Goal: Information Seeking & Learning: Learn about a topic

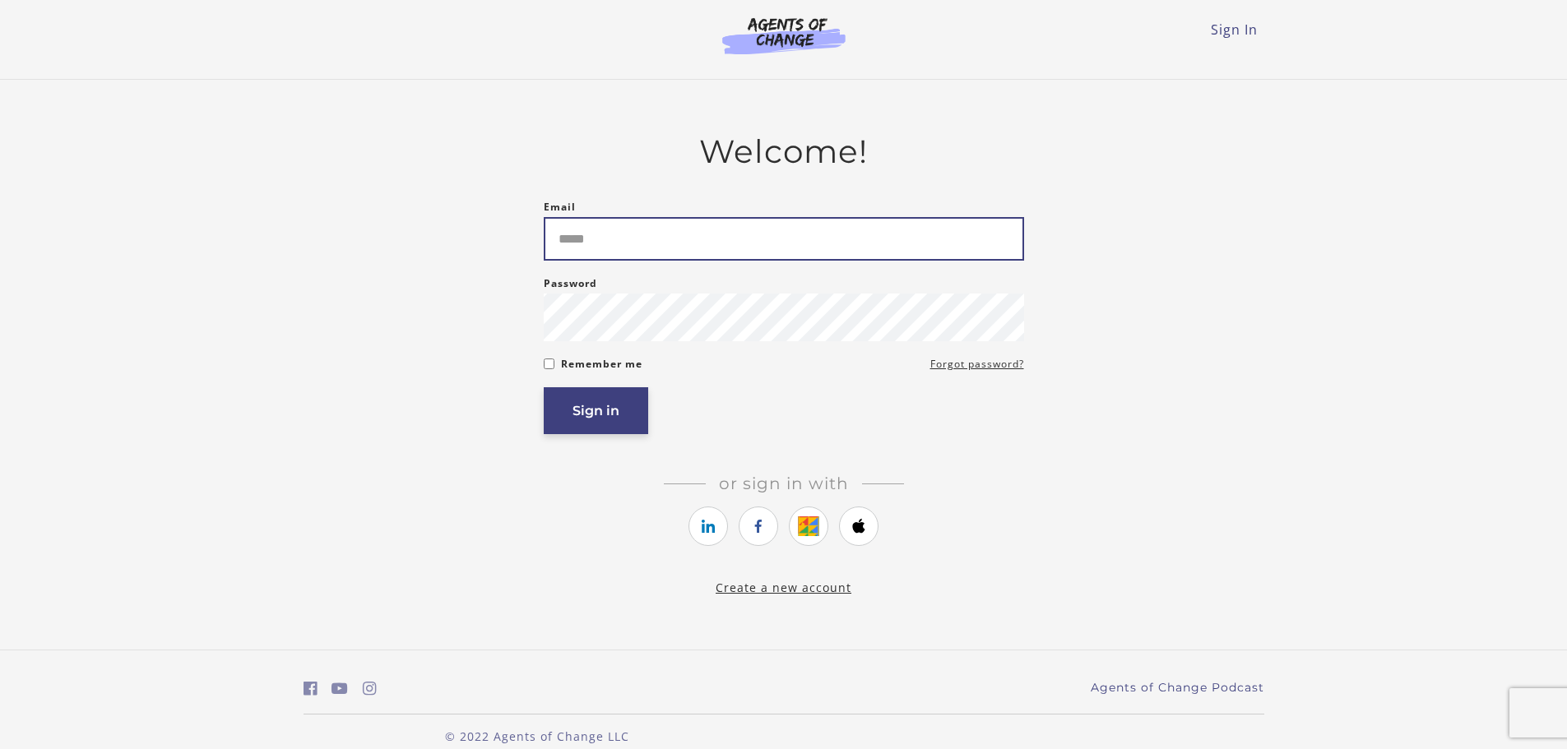
type input "**********"
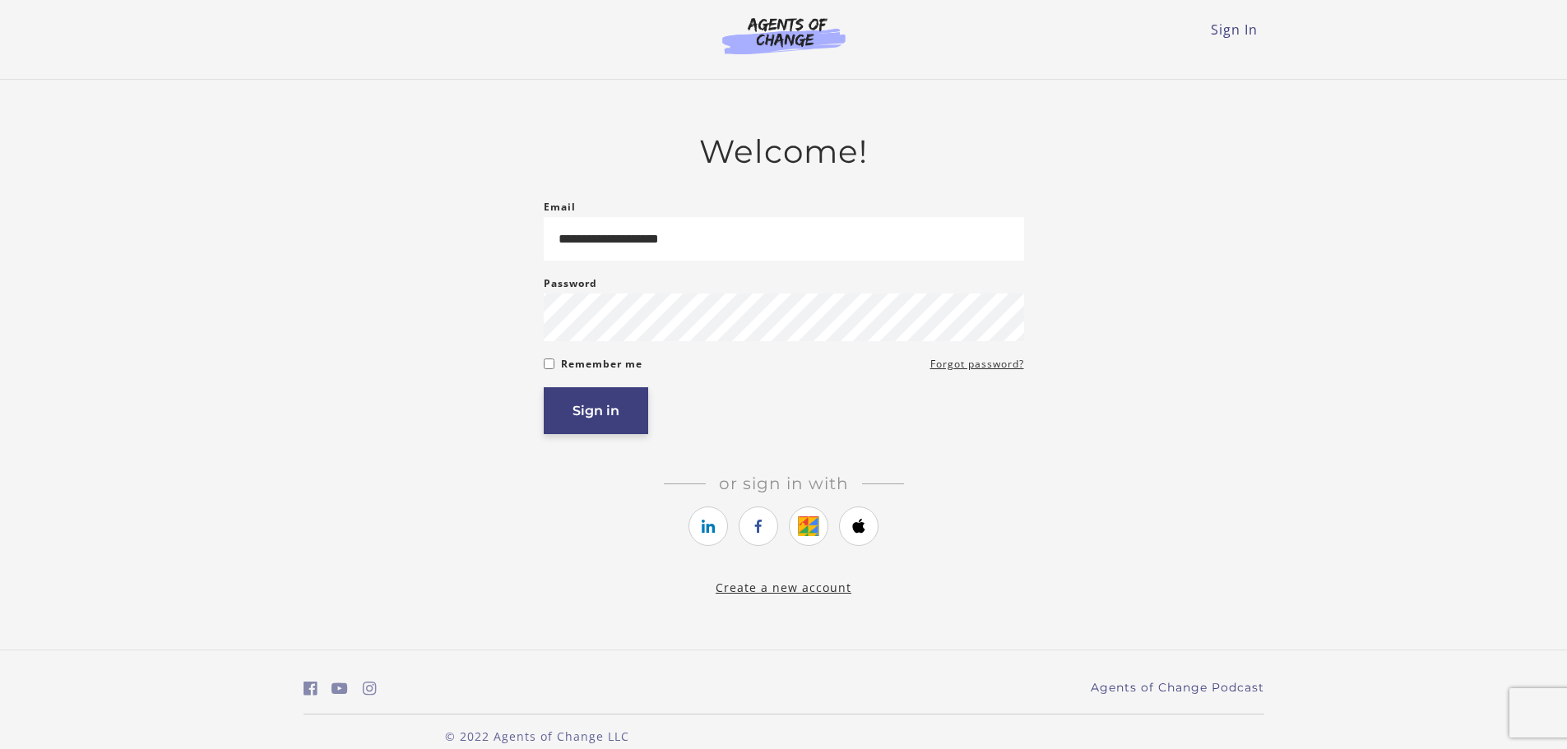
click at [612, 416] on button "Sign in" at bounding box center [596, 410] width 104 height 47
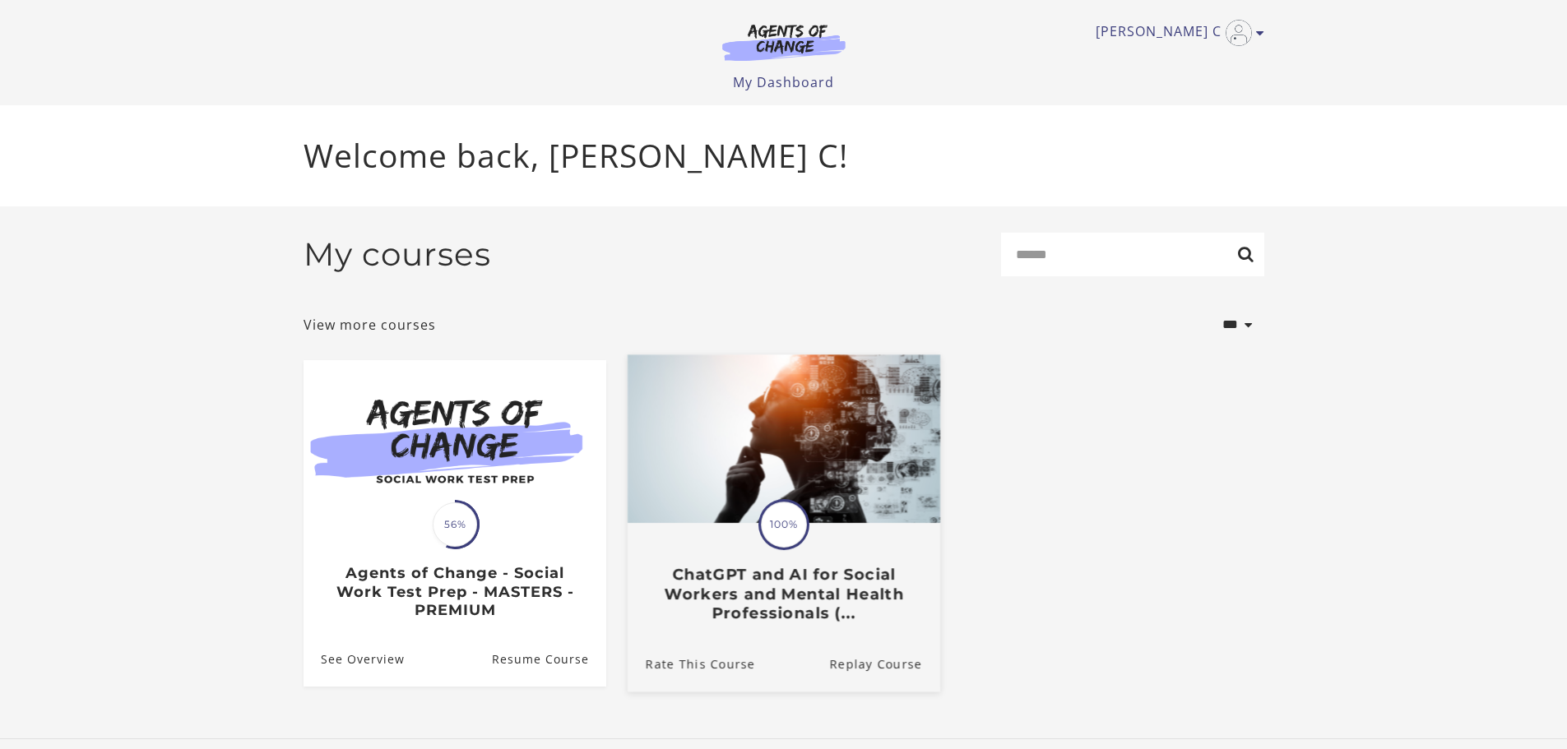
scroll to position [8, 0]
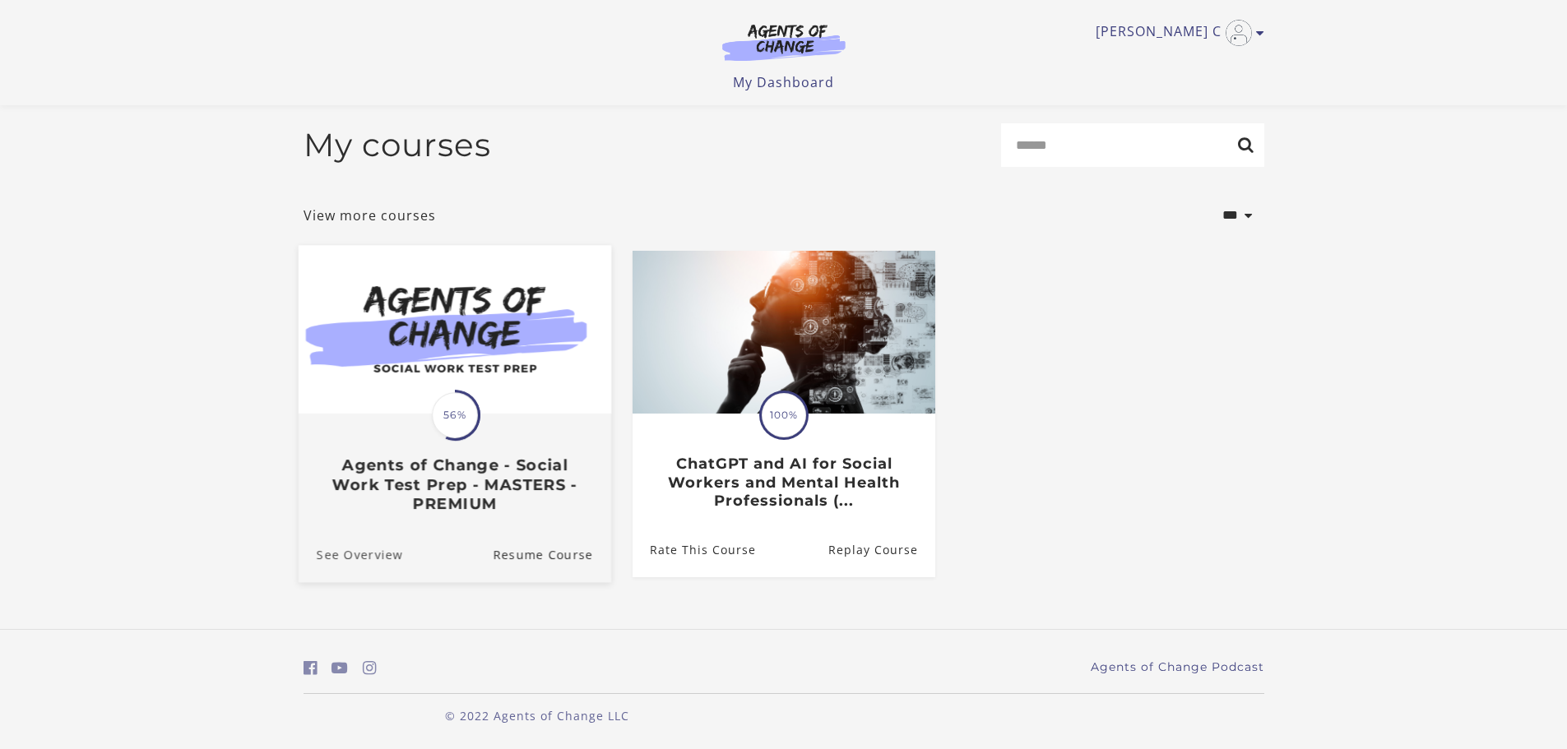
click at [375, 558] on link "See Overview" at bounding box center [350, 553] width 104 height 55
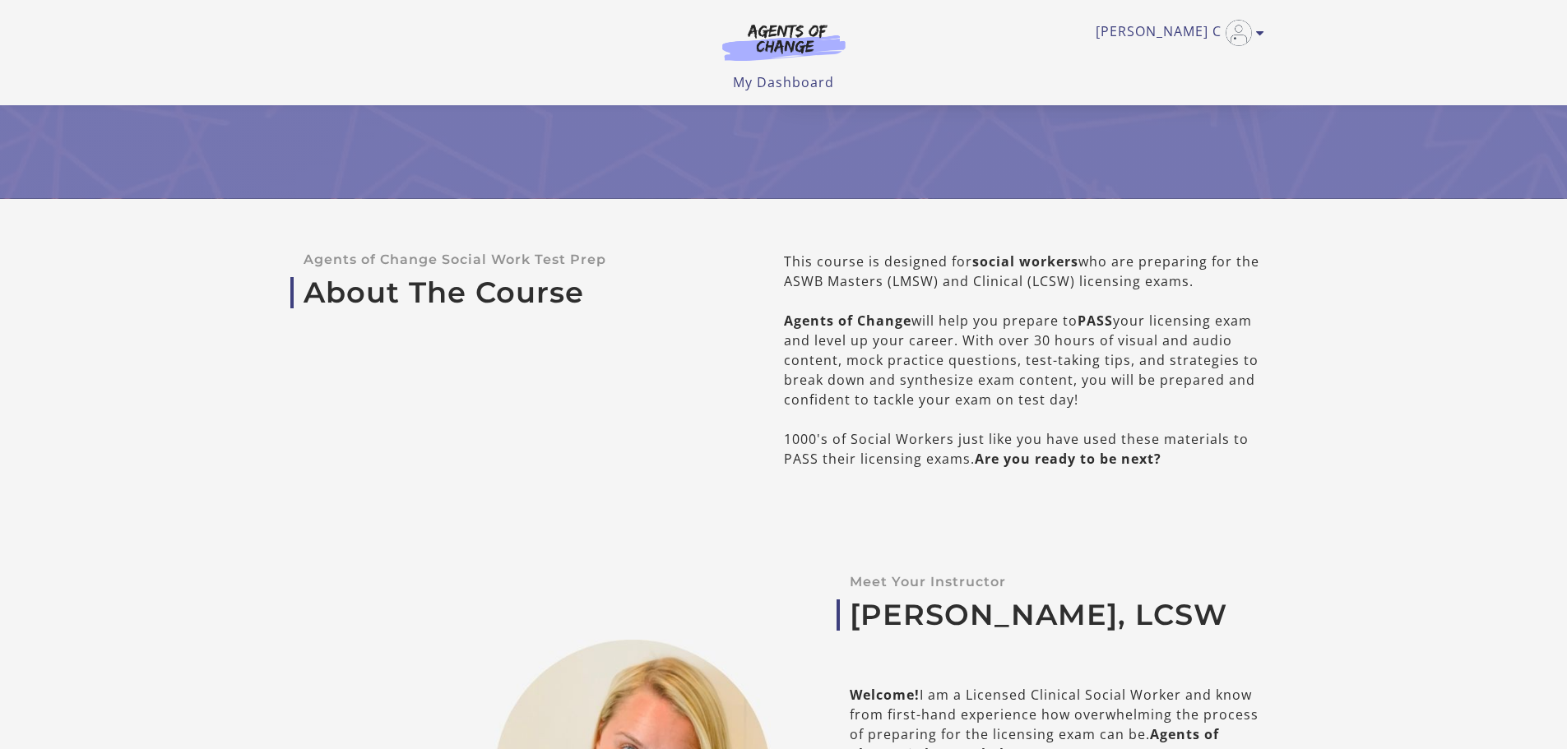
scroll to position [329, 0]
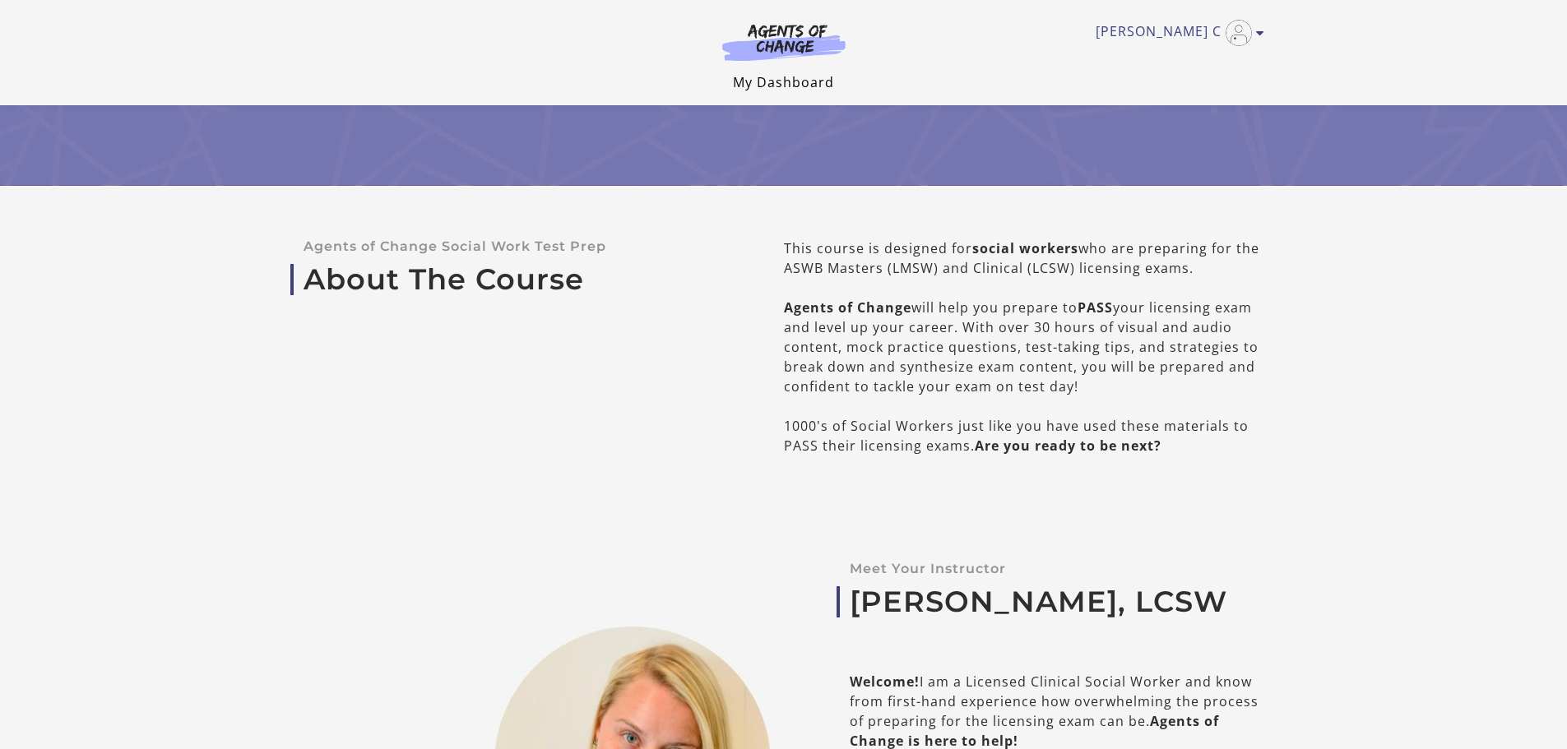
click at [787, 89] on link "My Dashboard" at bounding box center [783, 82] width 101 height 18
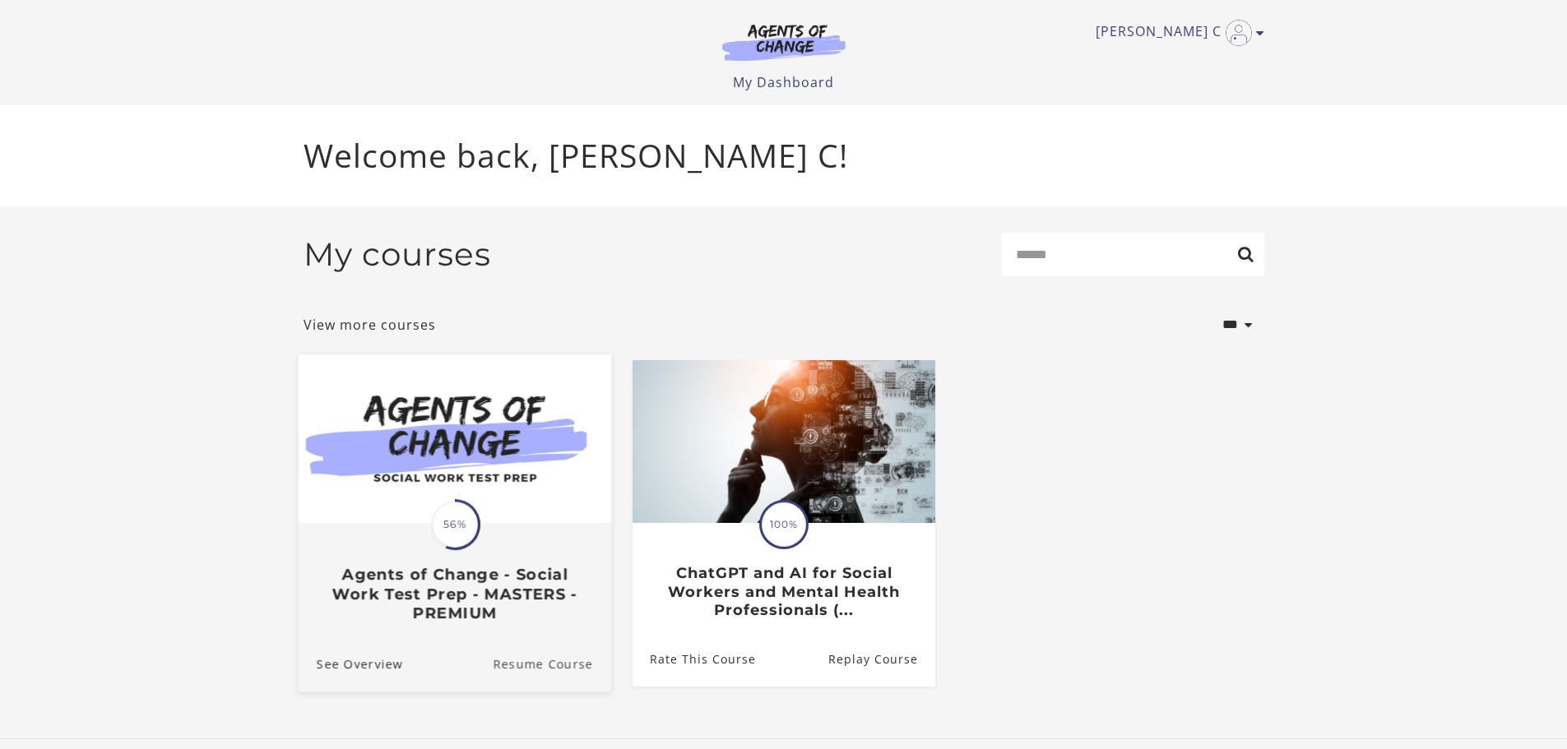
click at [535, 659] on link "Resume Course" at bounding box center [552, 663] width 118 height 55
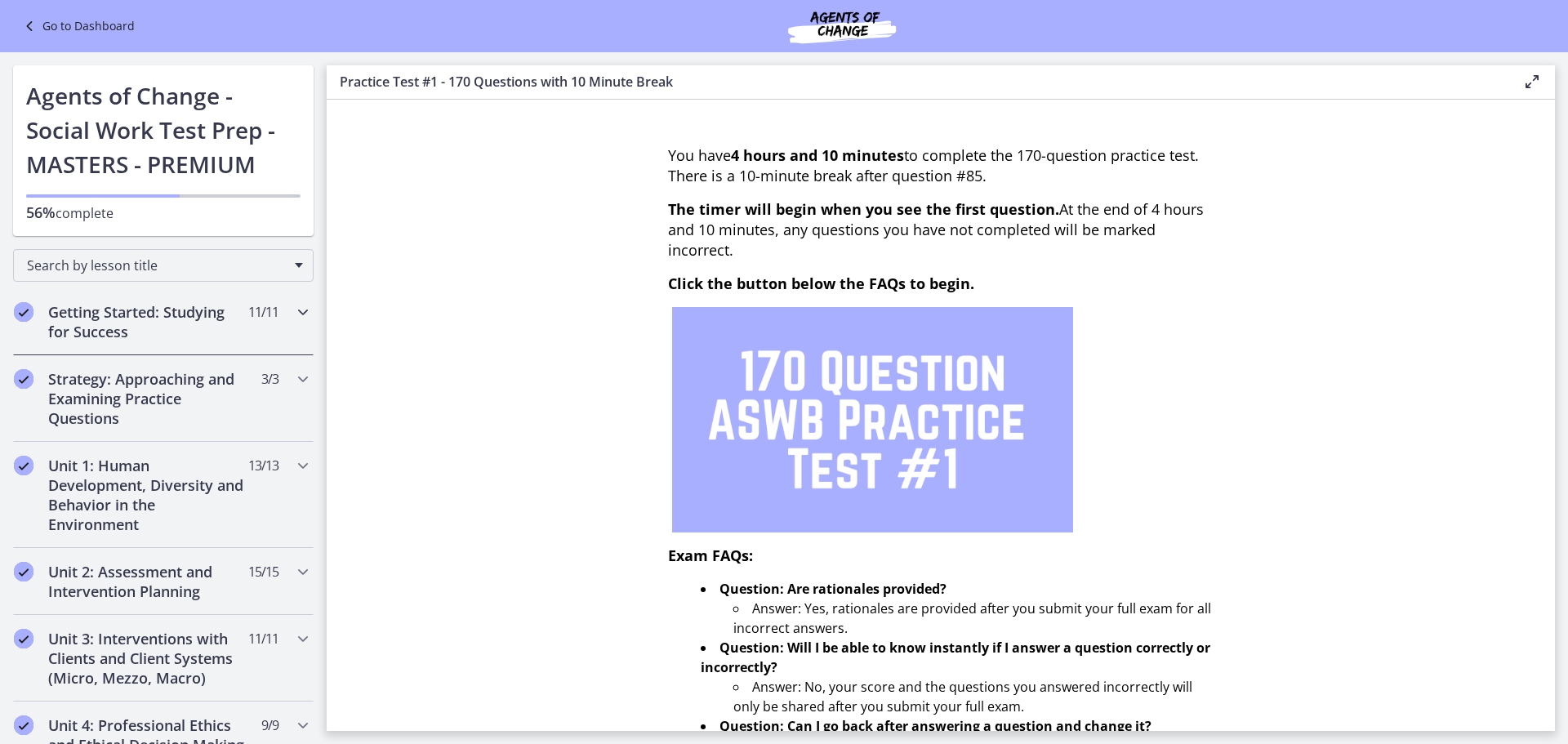
click at [200, 326] on h2 "Getting Started: Studying for Success" at bounding box center [148, 321] width 200 height 39
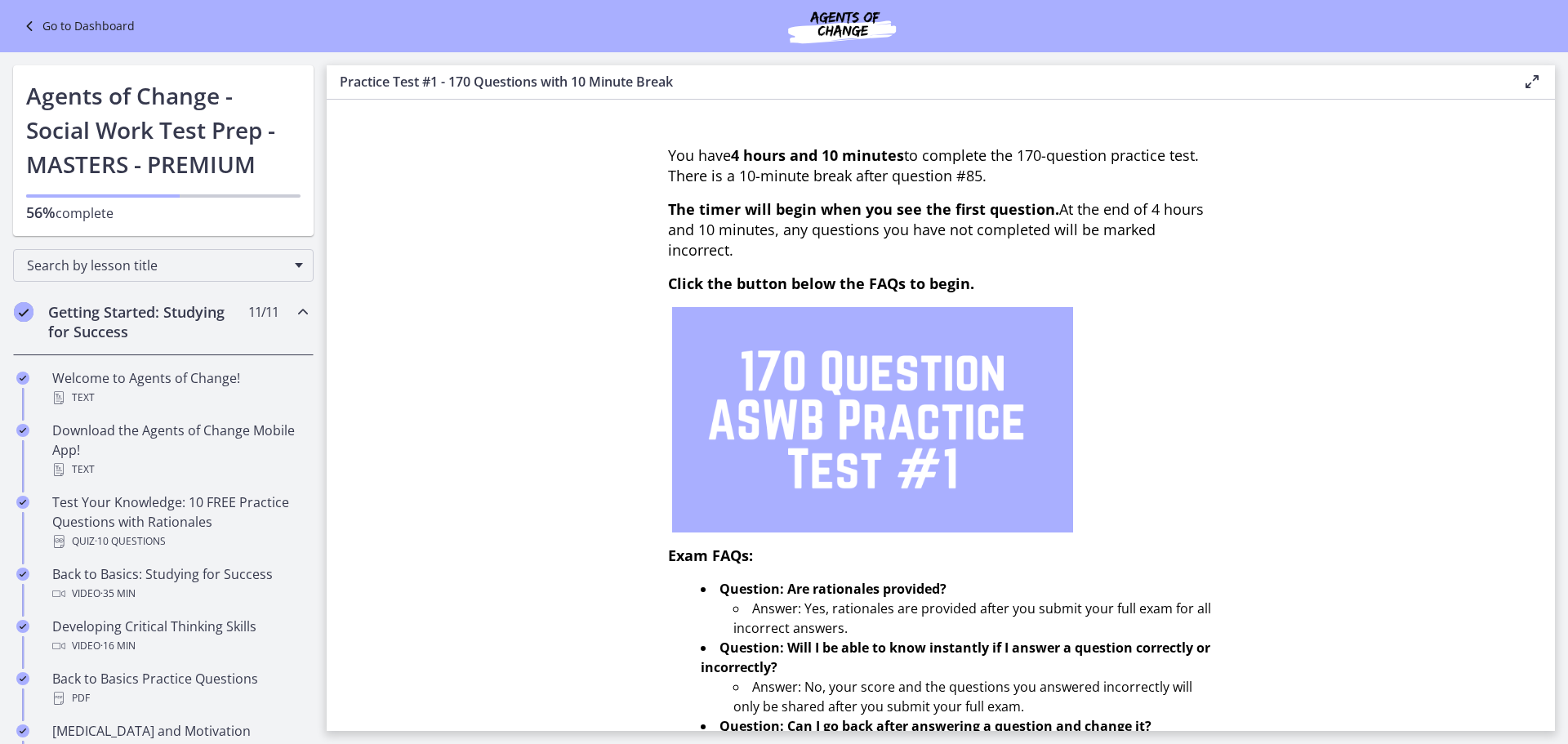
click at [136, 316] on h2 "Getting Started: Studying for Success" at bounding box center [148, 321] width 200 height 39
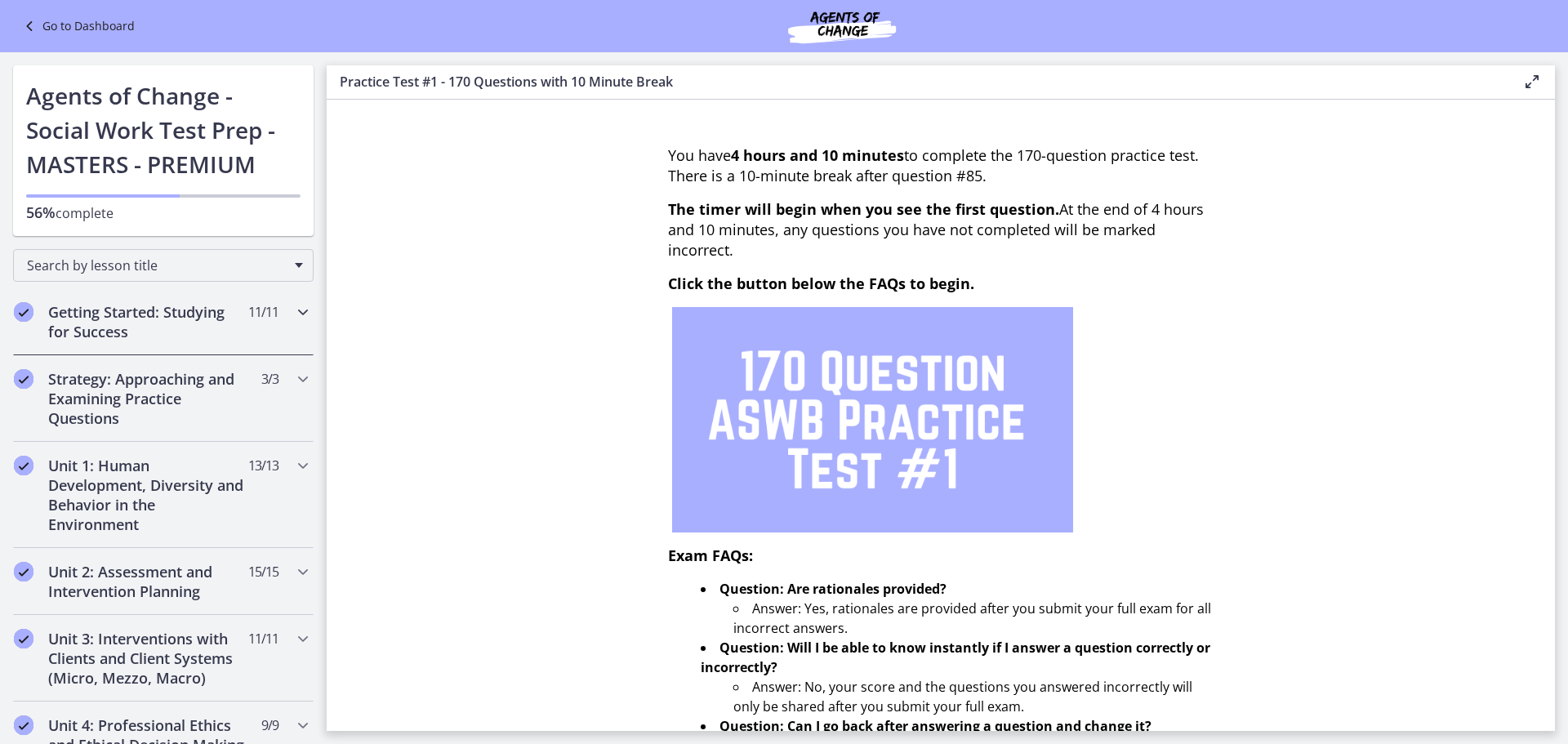
click at [141, 319] on h2 "Getting Started: Studying for Success" at bounding box center [148, 321] width 200 height 39
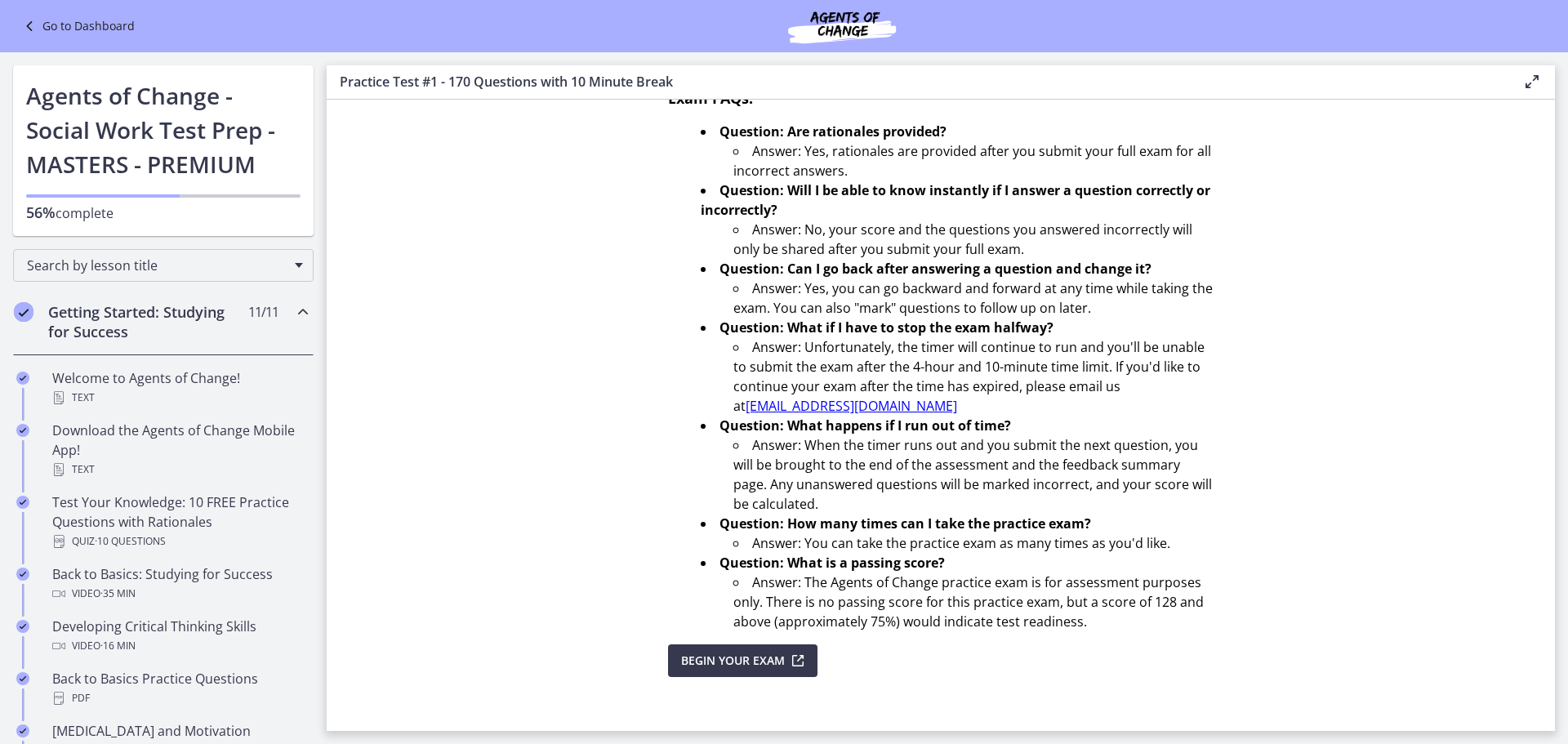
scroll to position [469, 0]
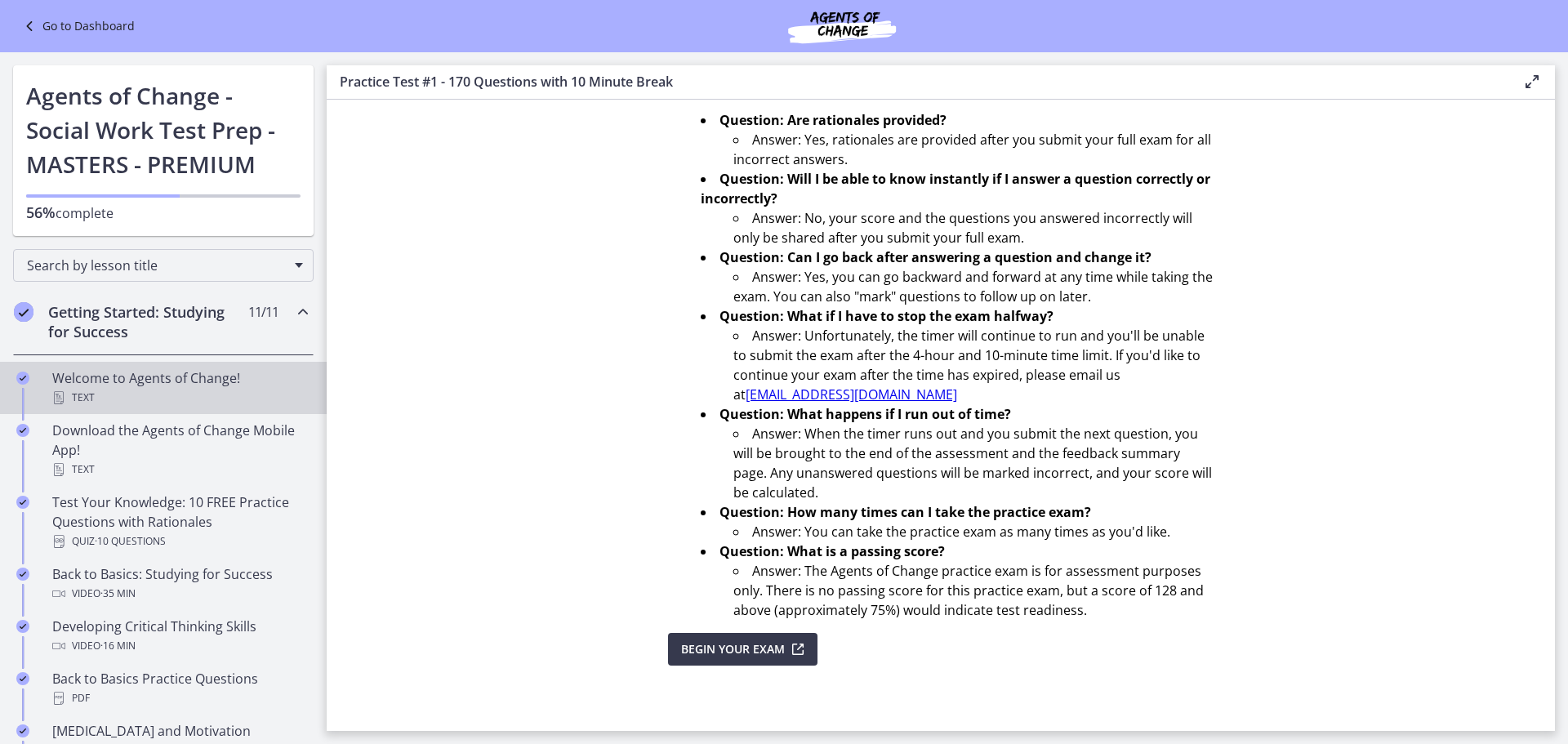
click at [168, 377] on div "Welcome to Agents of Change! Text" at bounding box center [180, 387] width 255 height 39
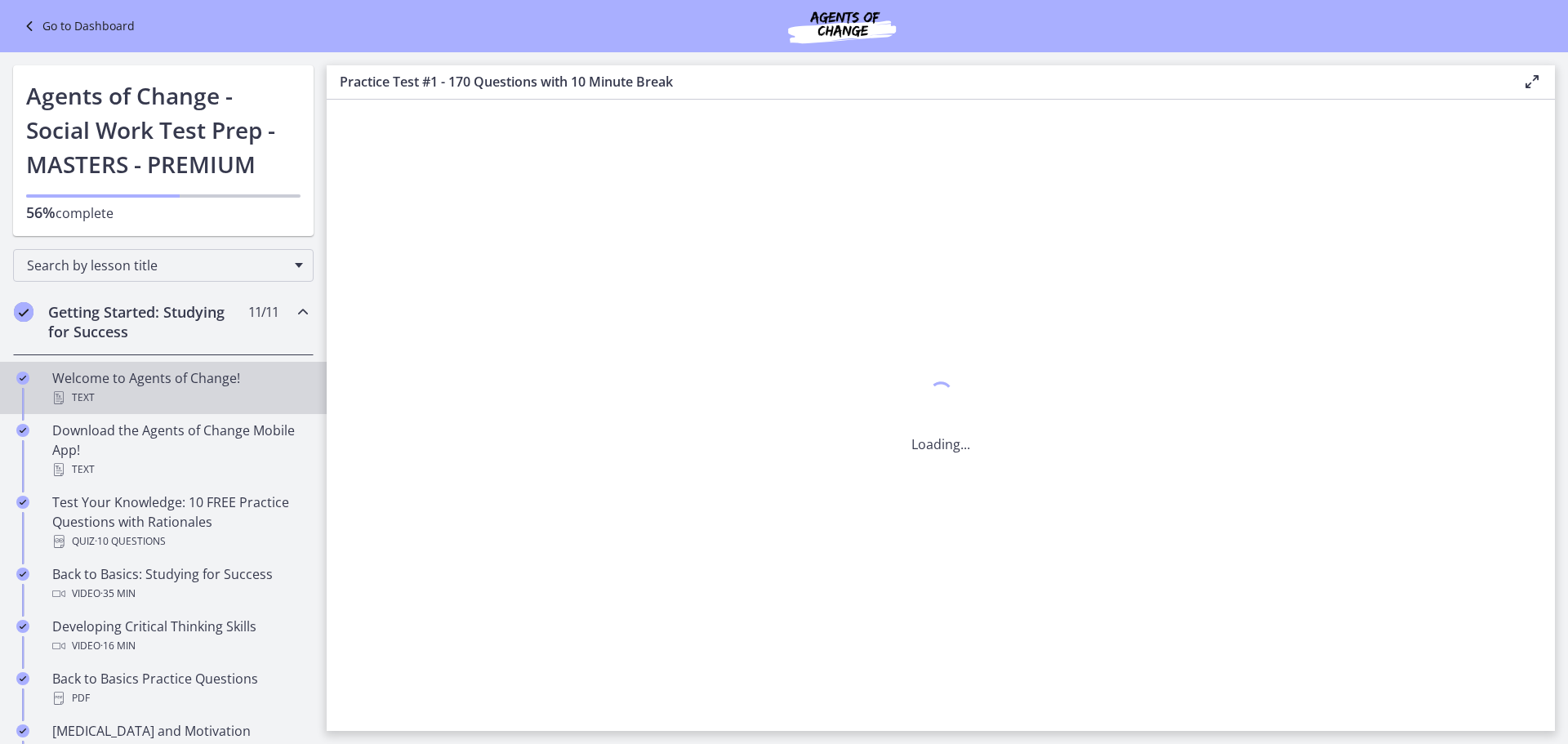
scroll to position [0, 0]
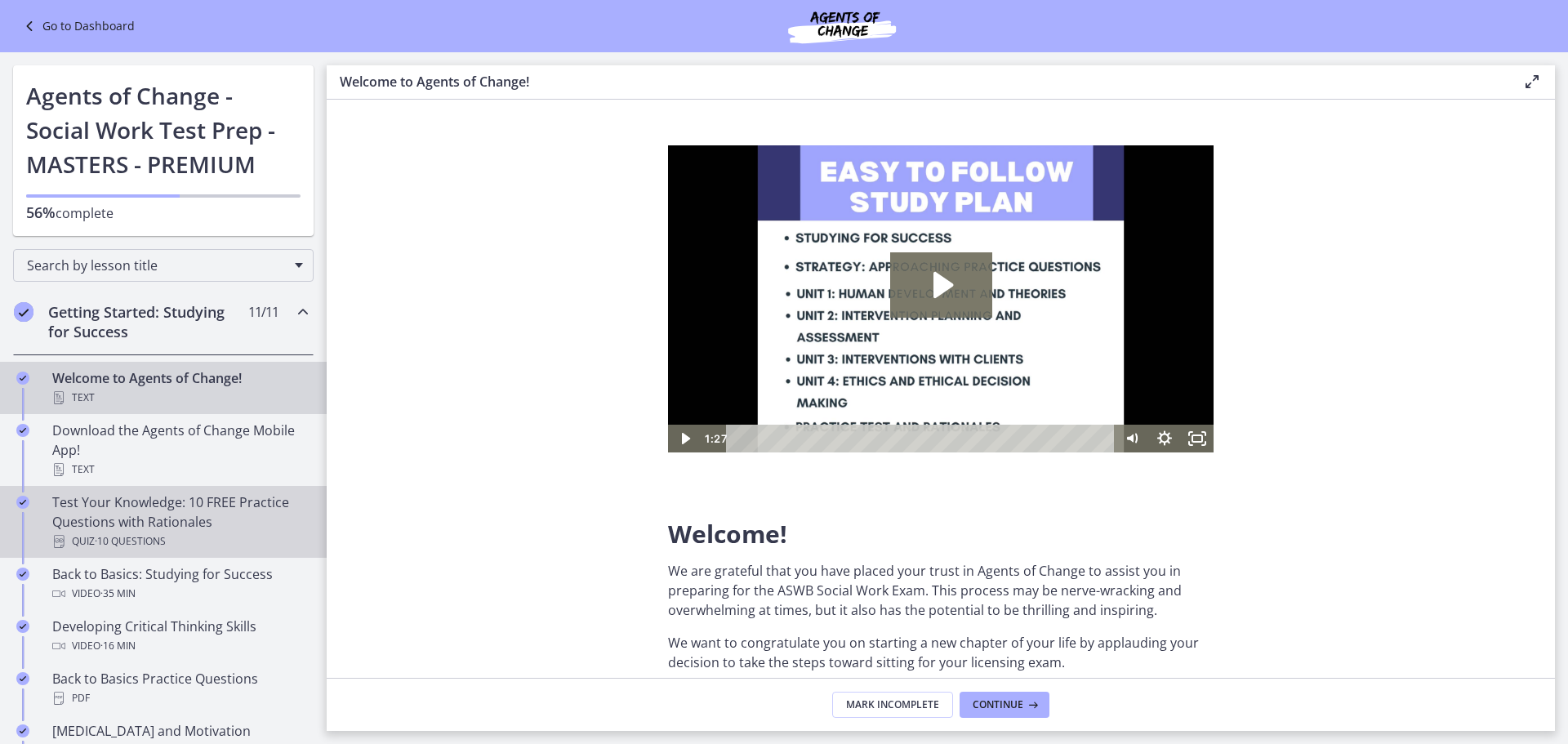
drag, startPoint x: 189, startPoint y: 520, endPoint x: 182, endPoint y: 514, distance: 9.2
click at [187, 519] on div "Test Your Knowledge: 10 FREE Practice Questions with Rationales Quiz · 10 Quest…" at bounding box center [180, 521] width 255 height 59
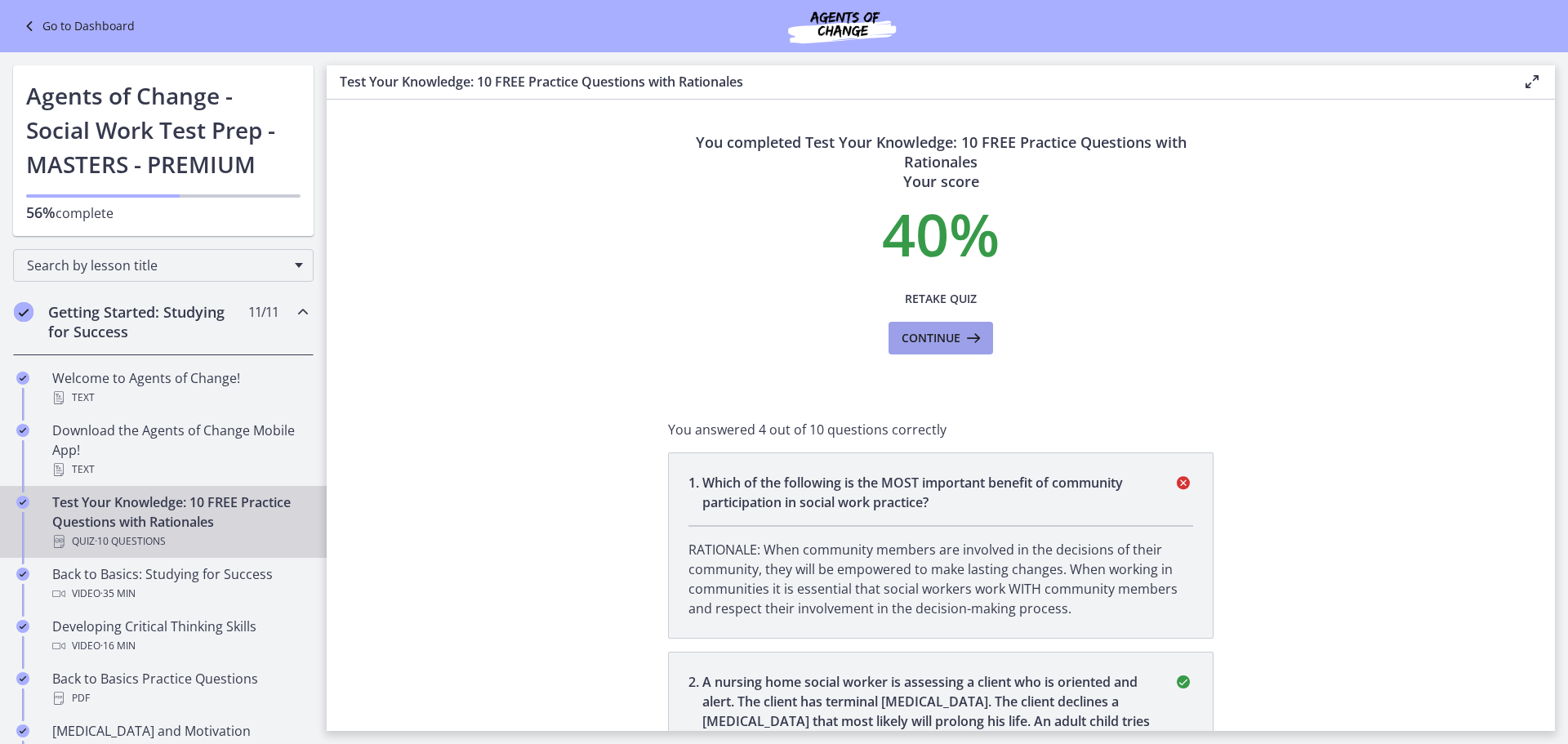
click at [962, 339] on icon at bounding box center [971, 339] width 23 height 20
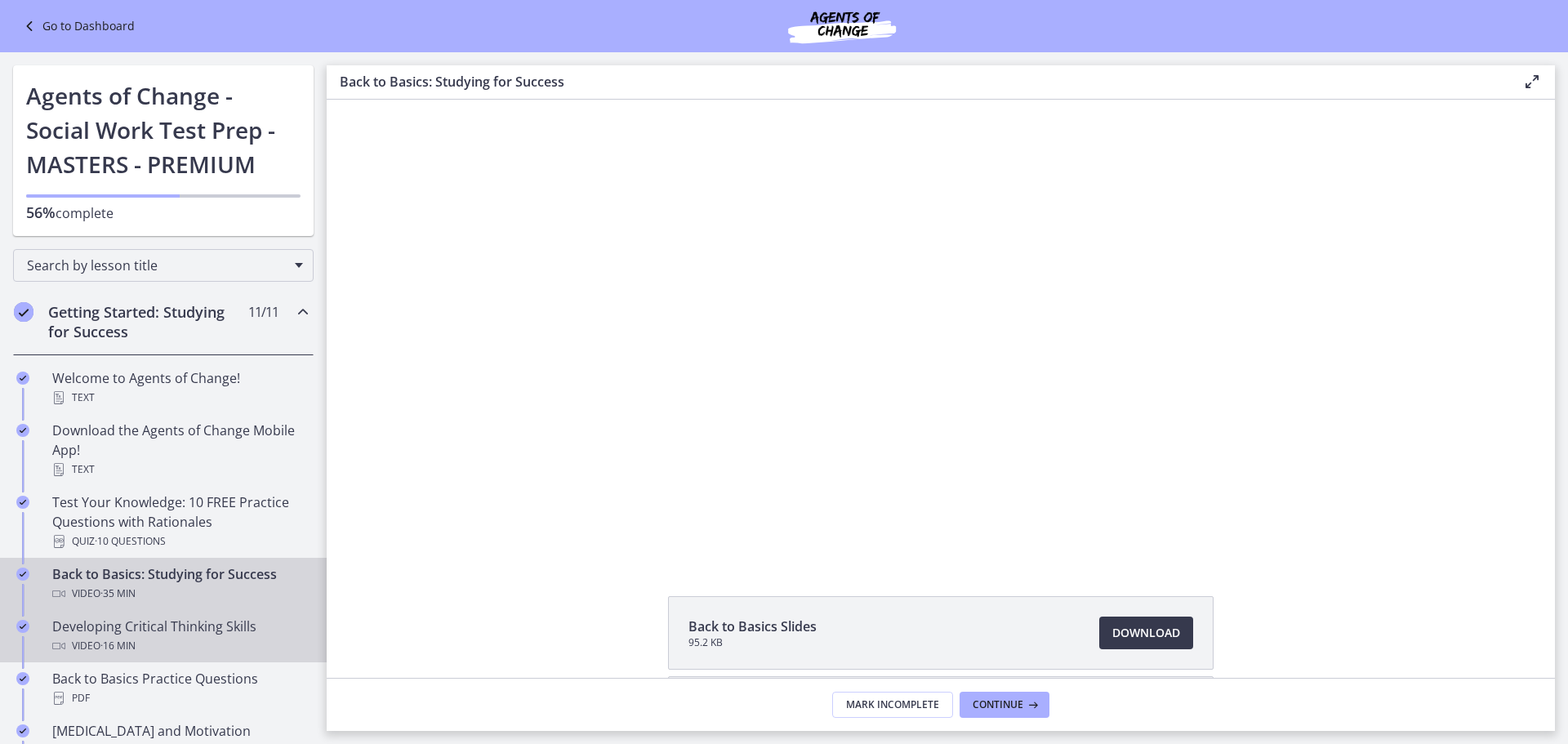
click at [167, 639] on div "Video · 16 min" at bounding box center [180, 647] width 255 height 20
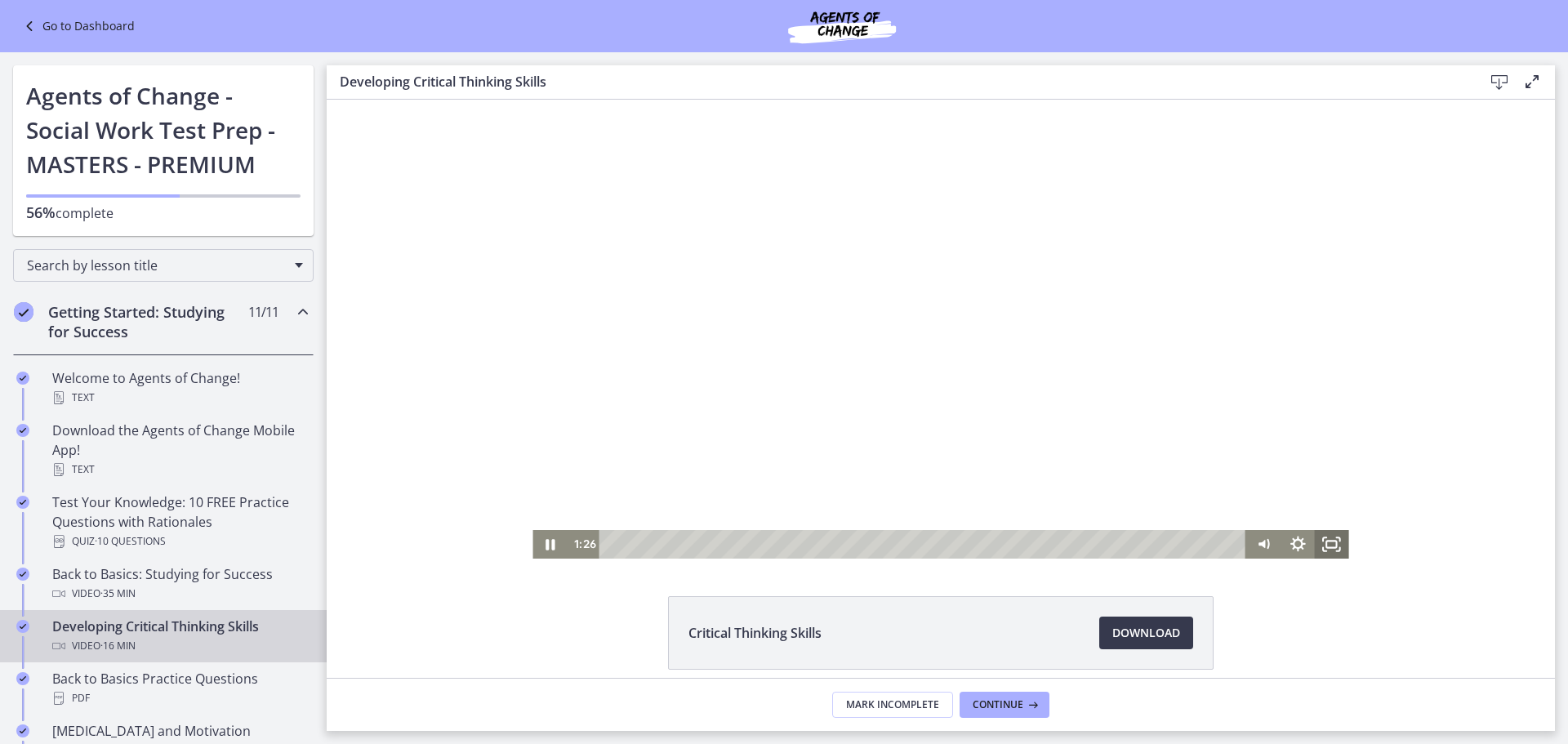
click at [1329, 543] on icon "Fullscreen" at bounding box center [1332, 544] width 35 height 29
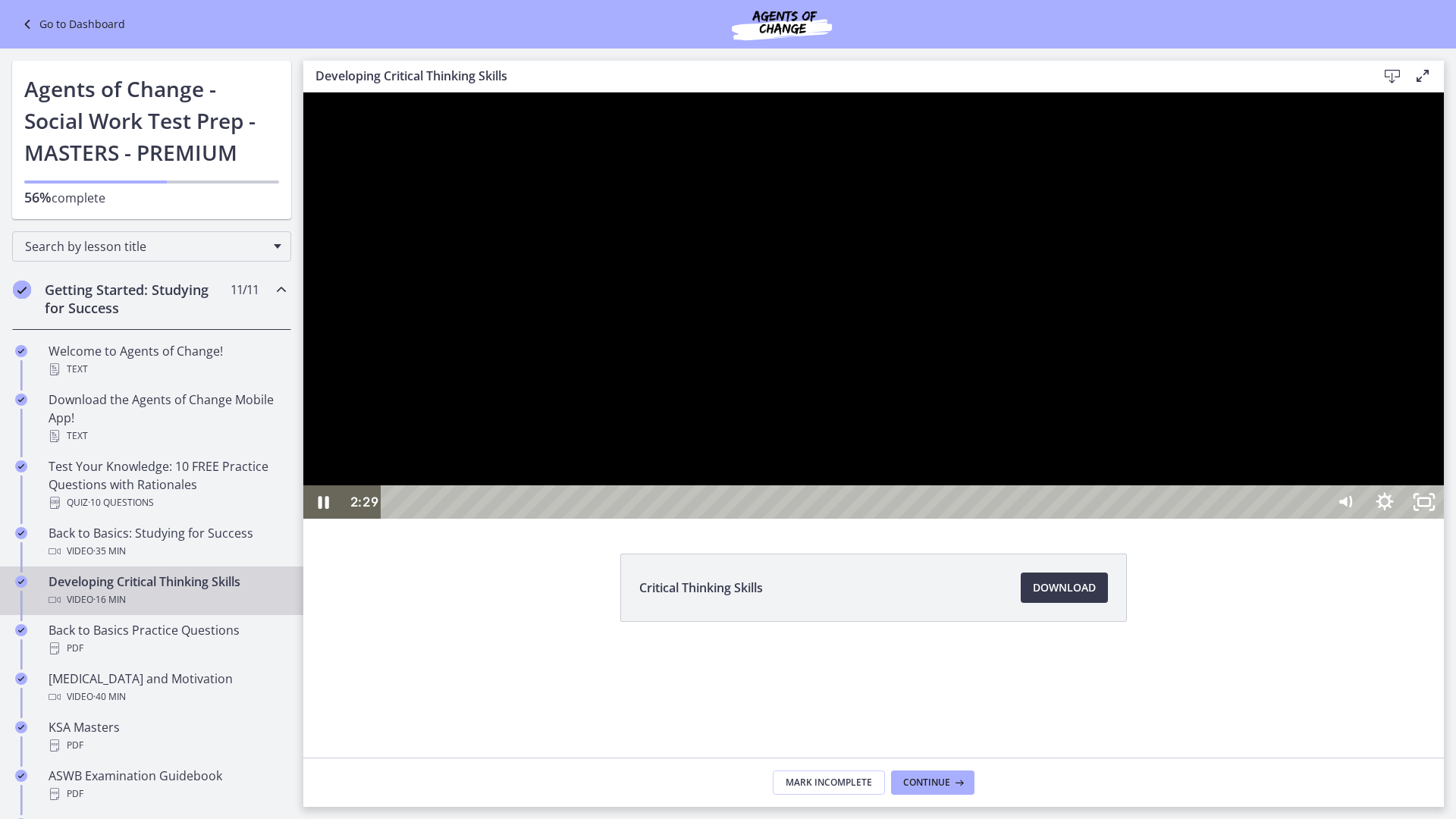
click at [1171, 519] on div at bounding box center [873, 305] width 1141 height 426
drag, startPoint x: 1140, startPoint y: 499, endPoint x: 1149, endPoint y: 510, distance: 14.2
click at [1144, 502] on div at bounding box center [873, 305] width 1141 height 426
click at [1214, 519] on div at bounding box center [873, 305] width 1141 height 426
click at [1219, 519] on div at bounding box center [873, 305] width 1141 height 426
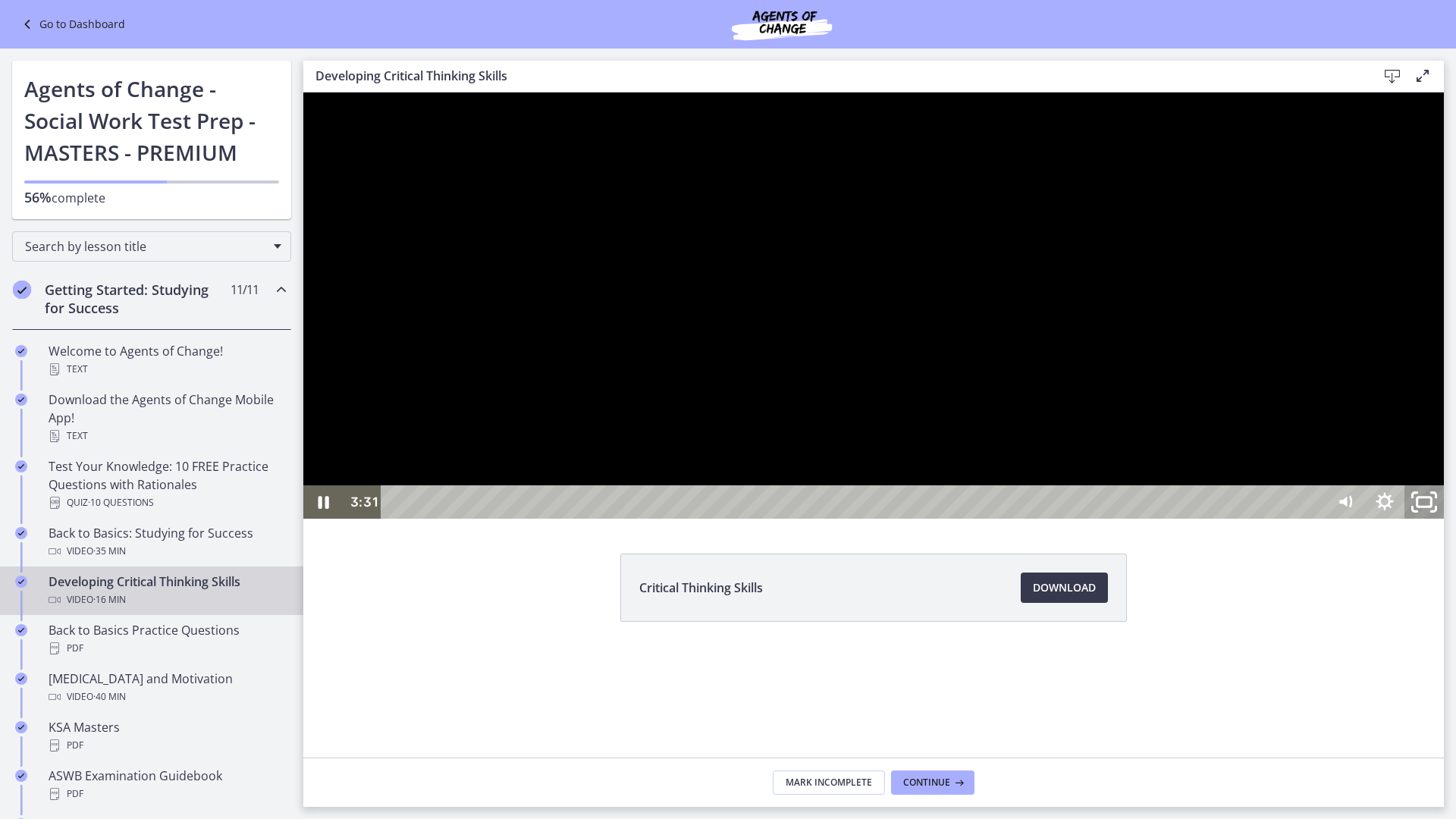
click at [1432, 506] on rect "Unfullscreen" at bounding box center [1425, 503] width 15 height 9
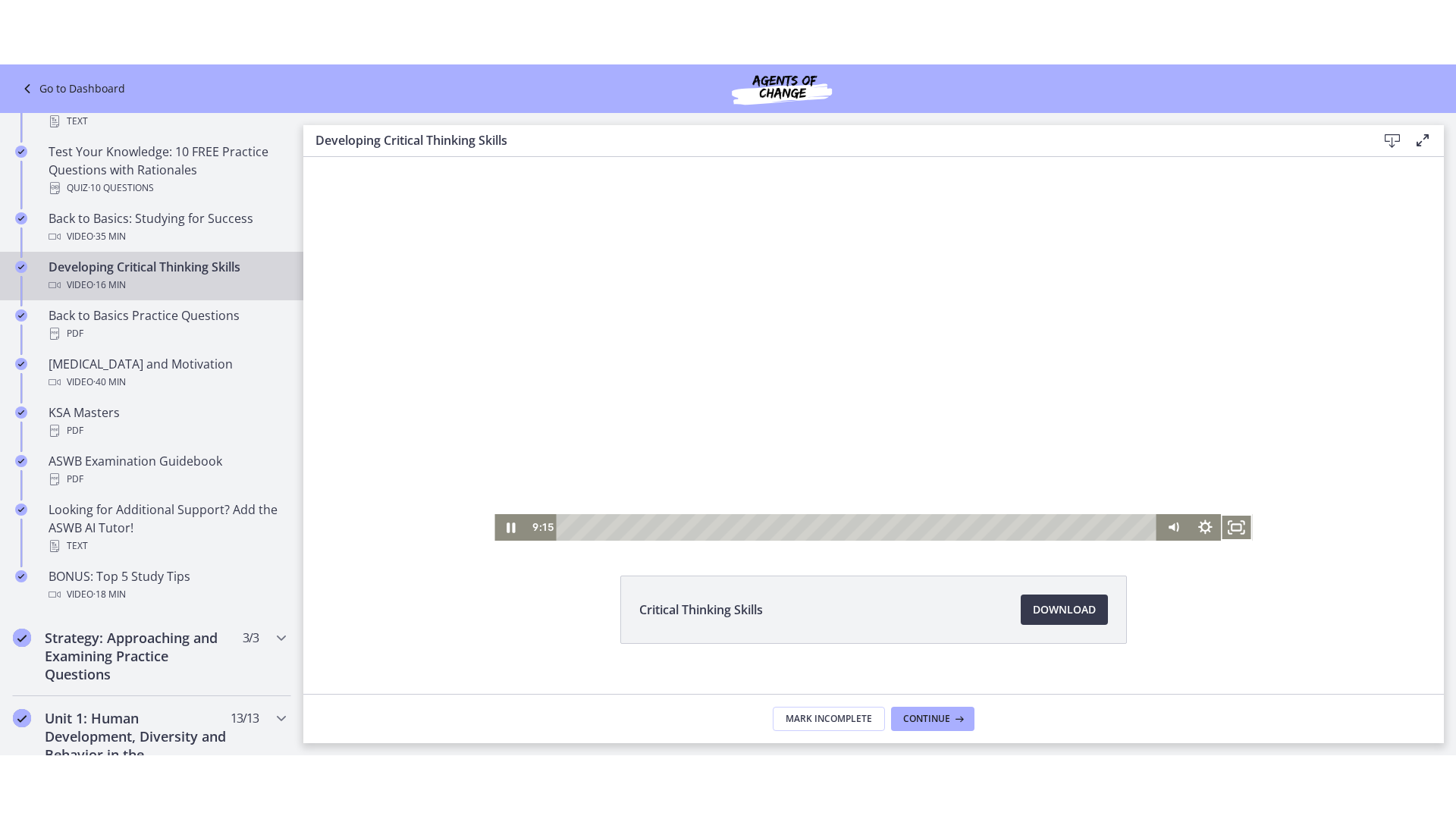
scroll to position [65, 0]
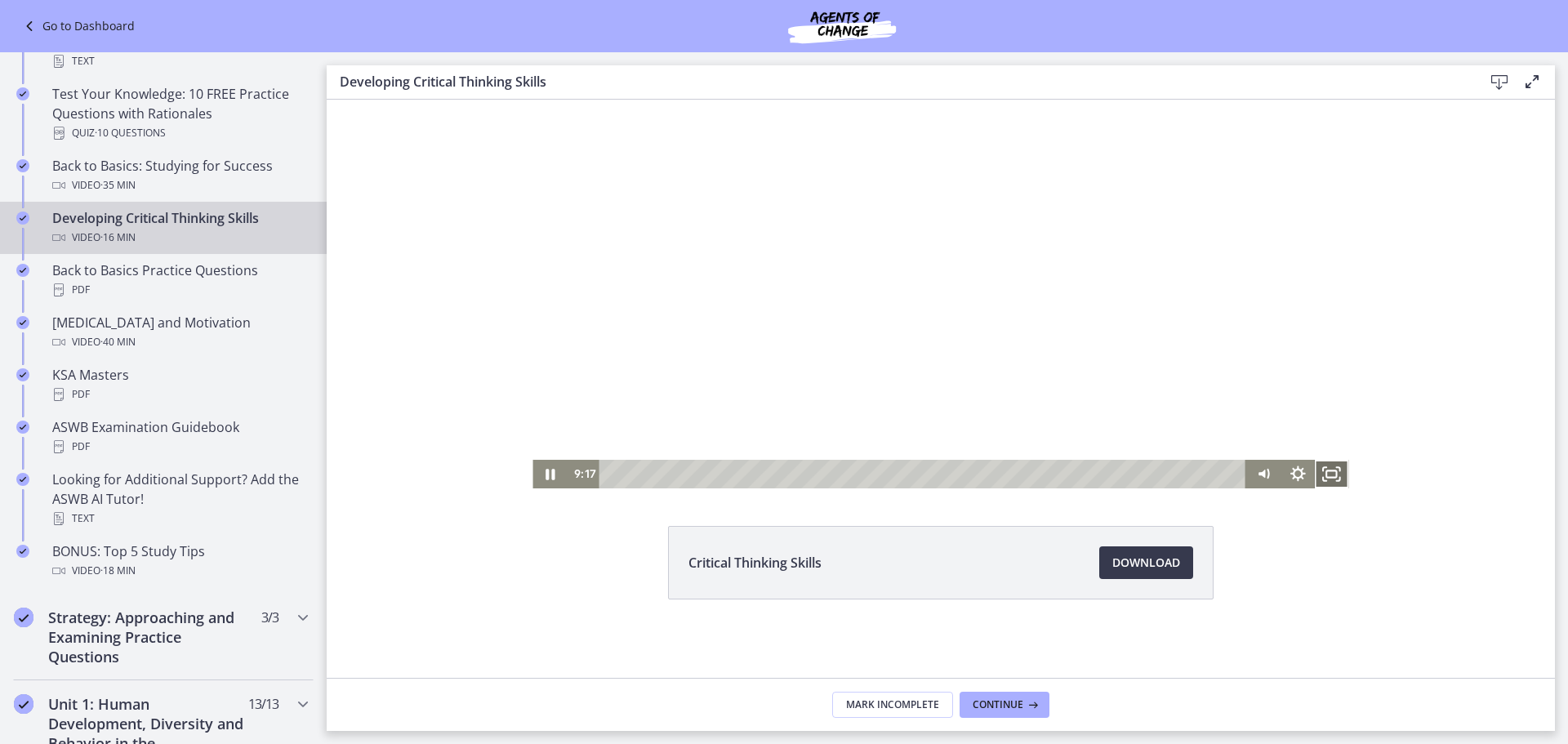
click at [1329, 470] on icon "Fullscreen" at bounding box center [1332, 474] width 35 height 29
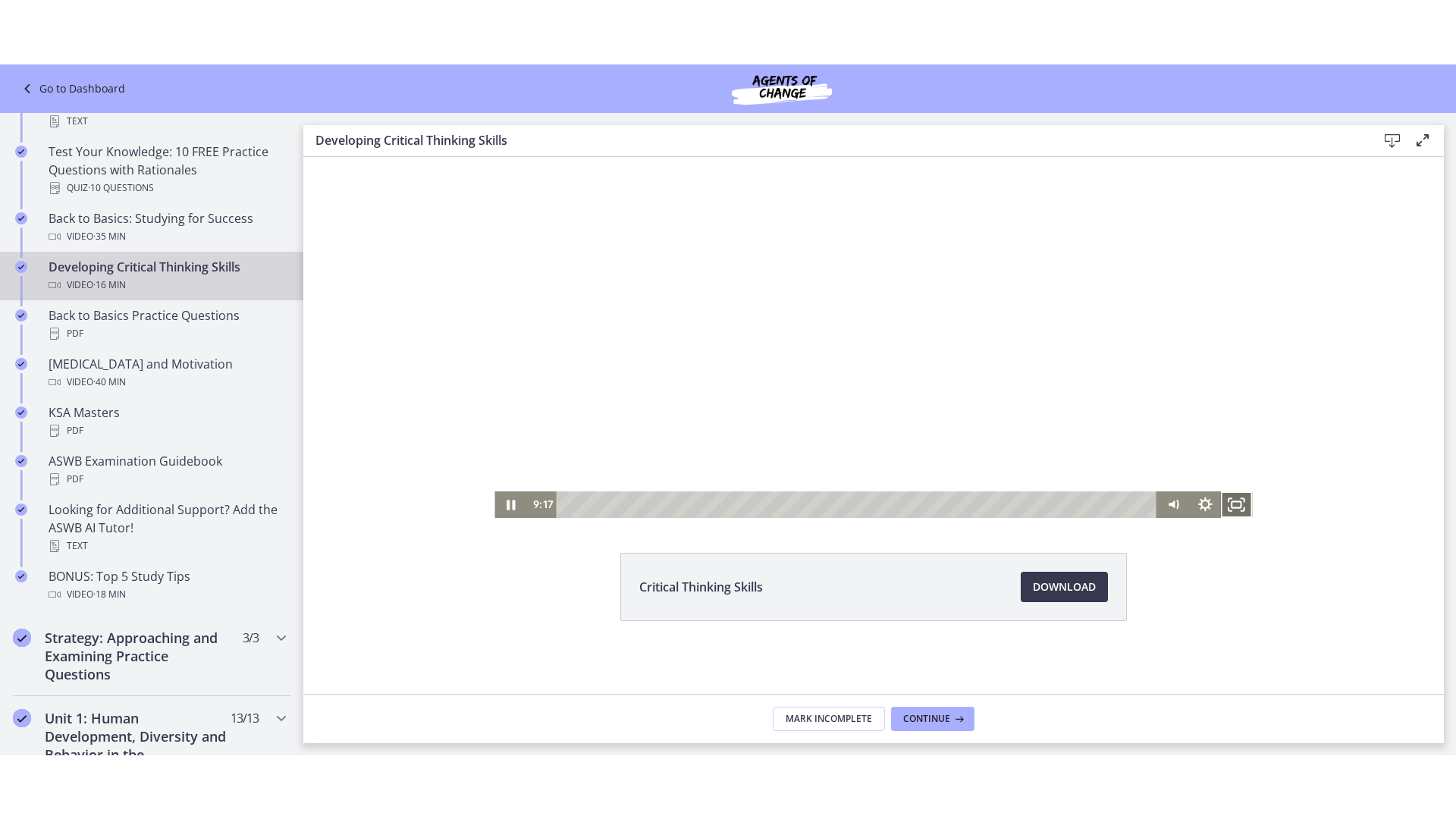
scroll to position [0, 0]
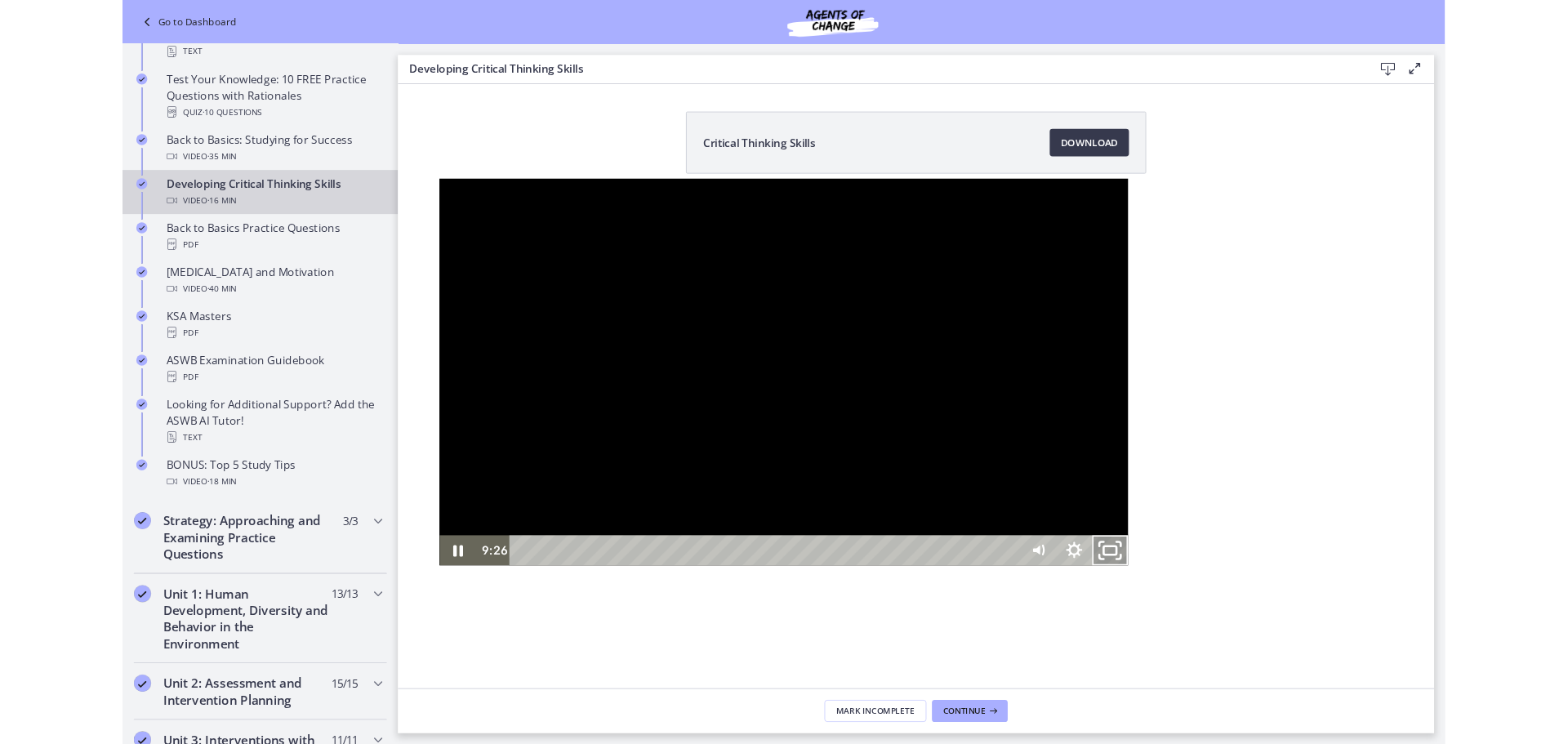
click at [1319, 674] on icon "Unfullscreen" at bounding box center [1293, 654] width 51 height 44
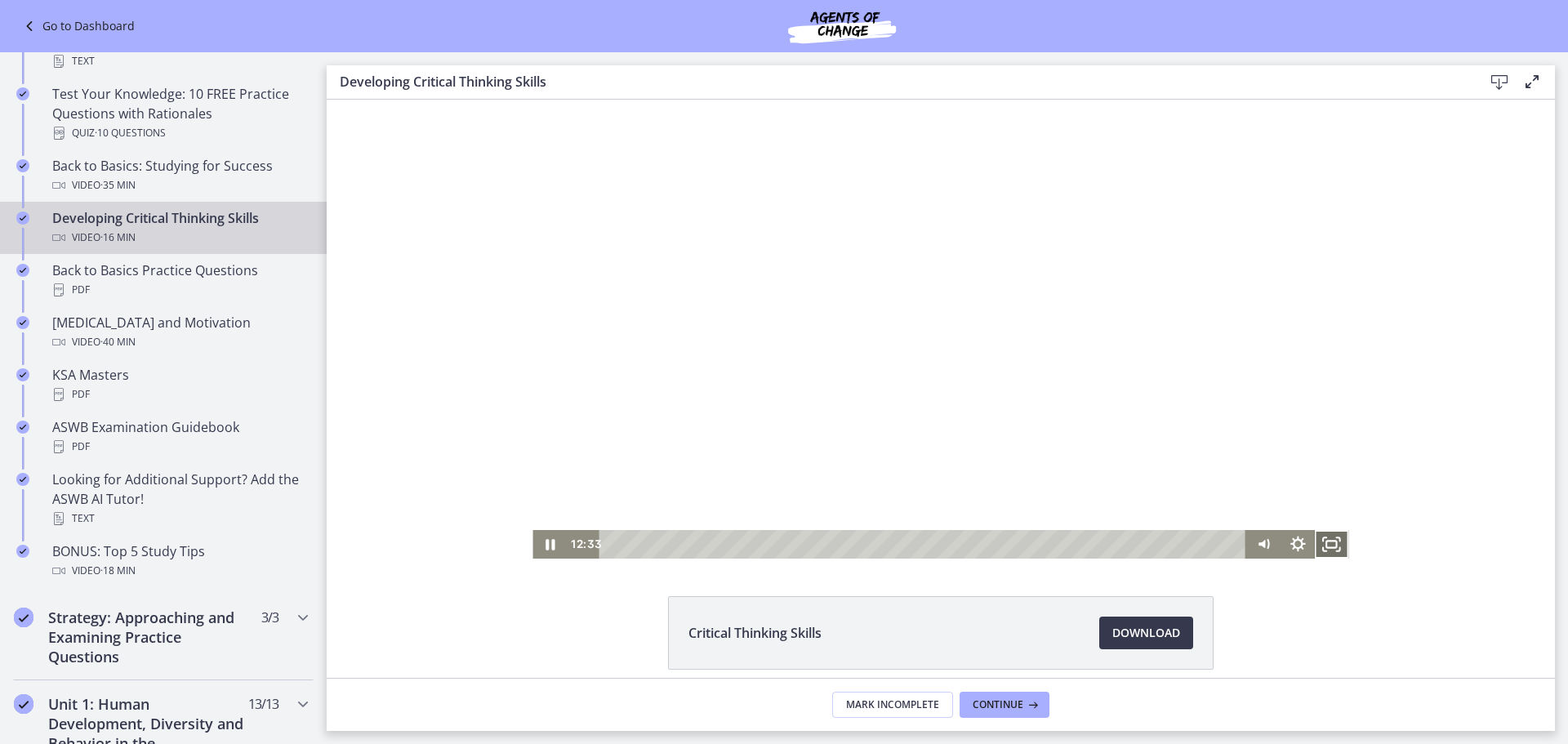
click at [1319, 546] on icon "Fullscreen" at bounding box center [1332, 544] width 35 height 29
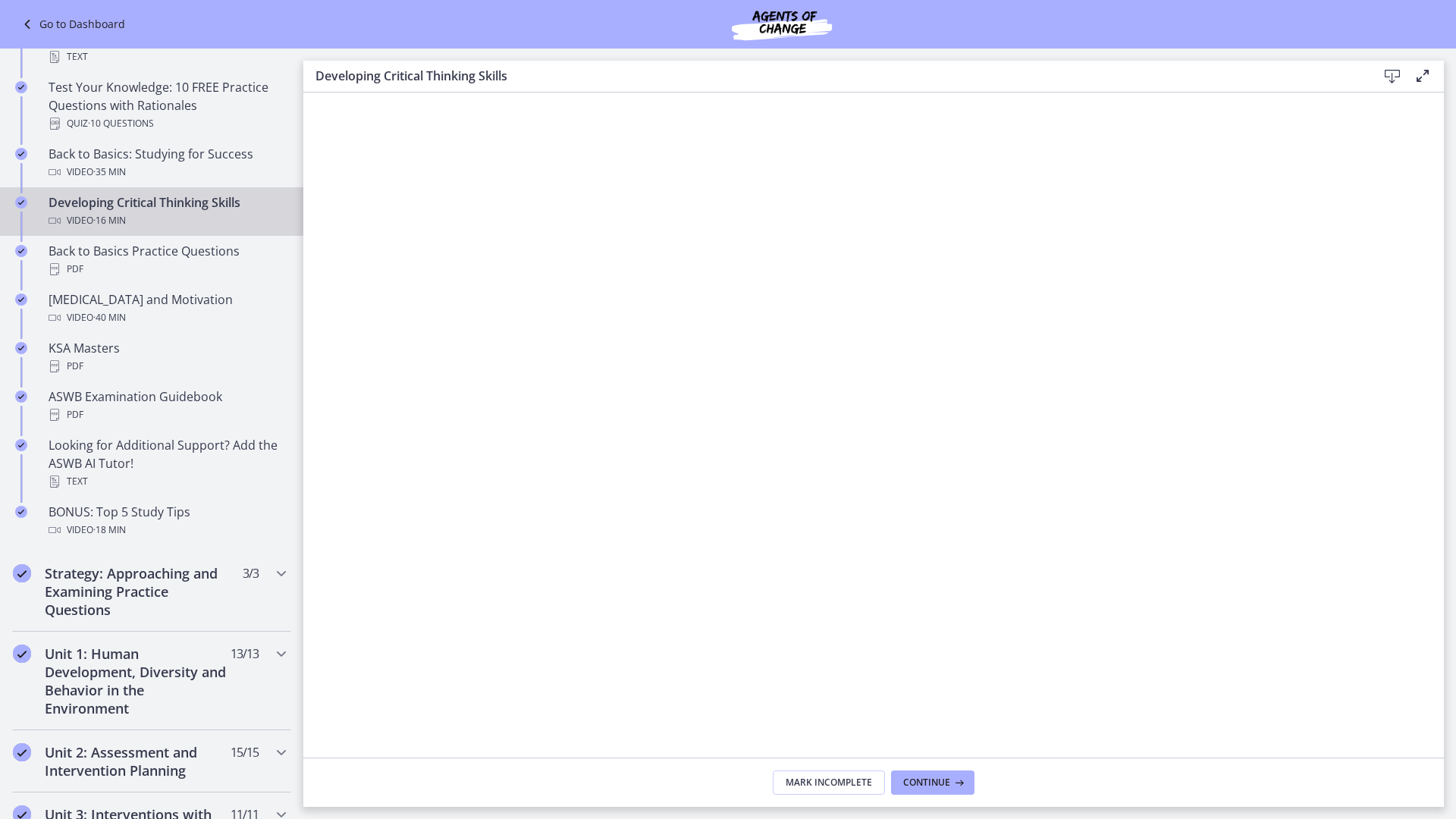
click at [1302, 691] on div at bounding box center [873, 502] width 1141 height 819
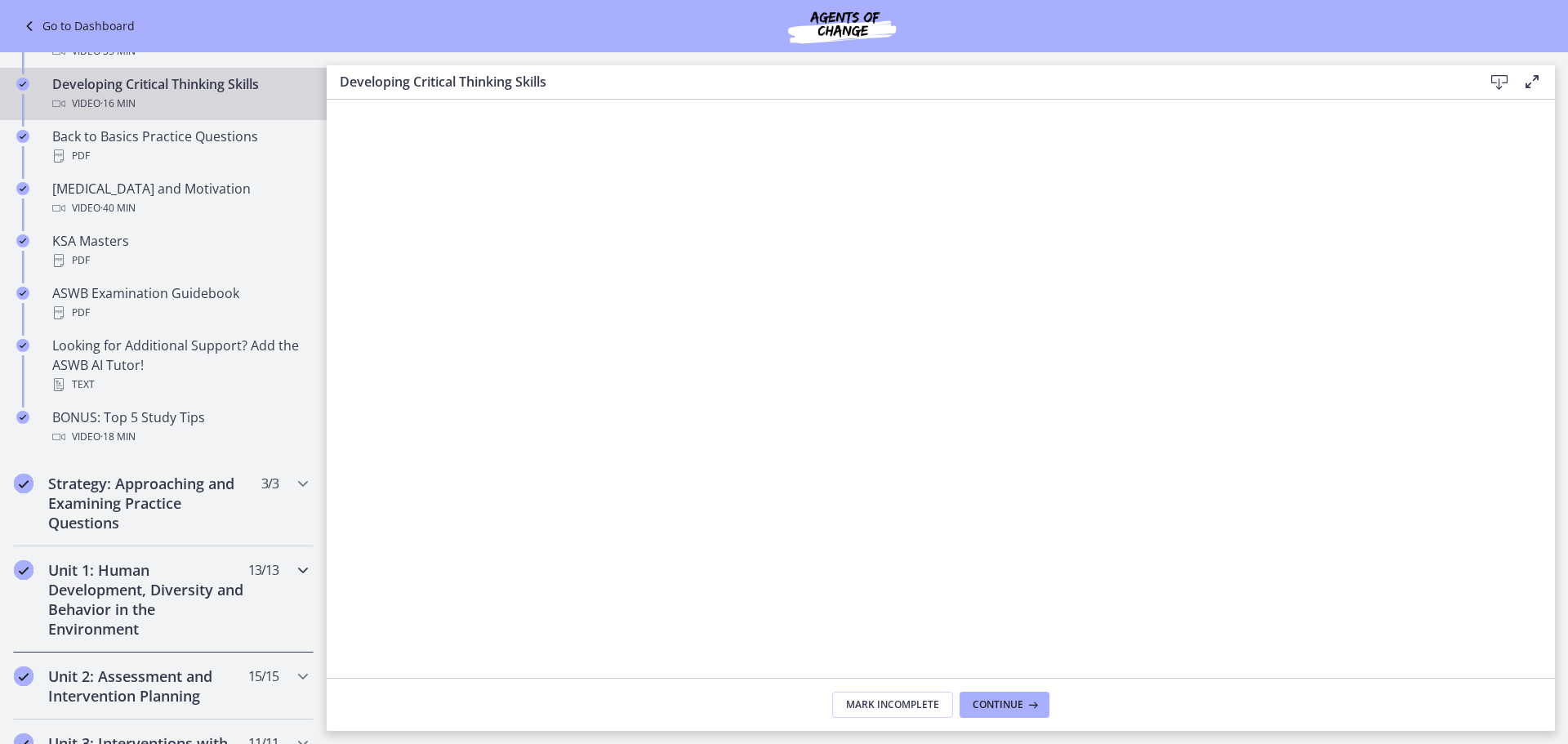
scroll to position [572, 0]
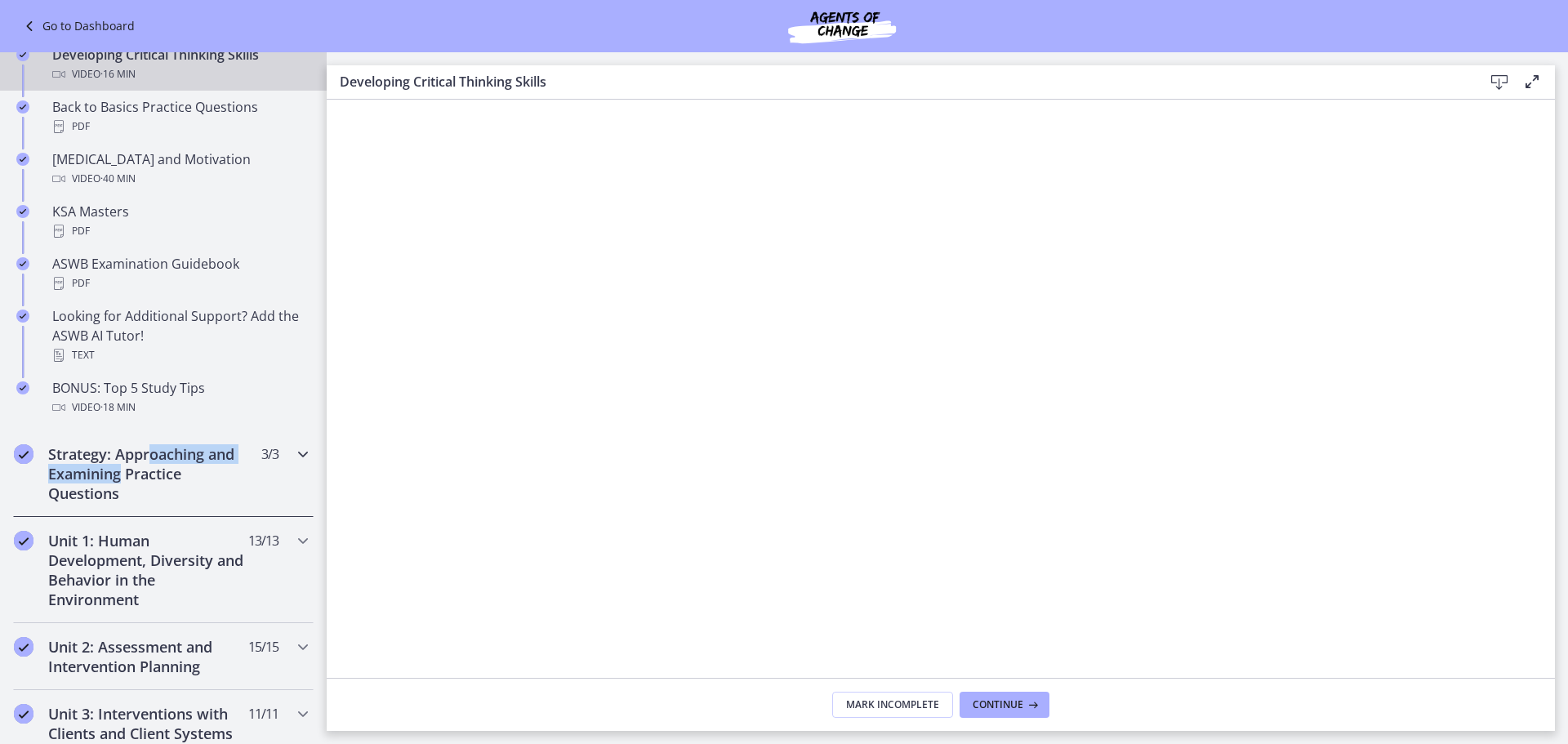
click at [152, 464] on h2 "Strategy: Approaching and Examining Practice Questions" at bounding box center [148, 473] width 200 height 59
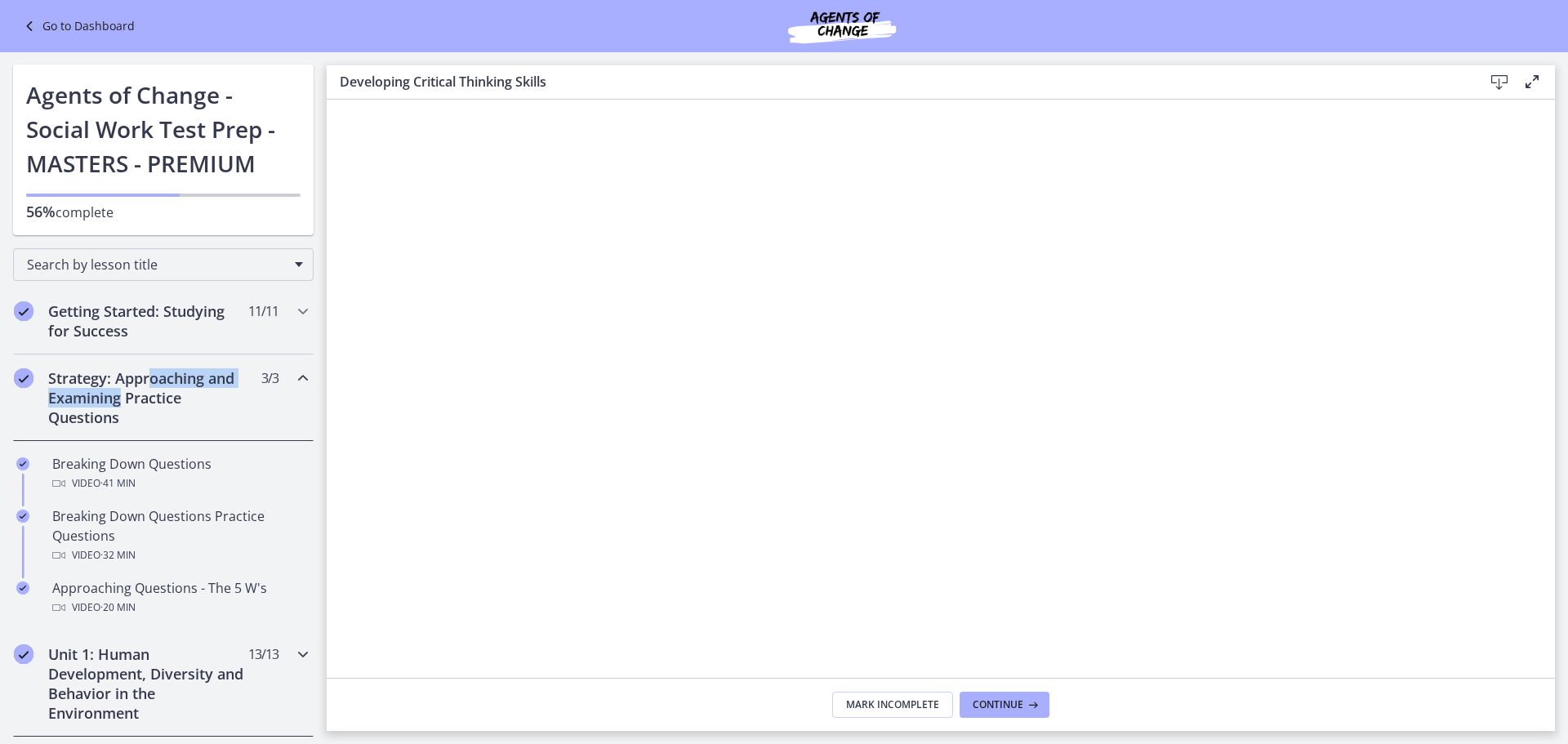
scroll to position [0, 0]
click at [195, 398] on h2 "Strategy: Approaching and Examining Practice Questions" at bounding box center [148, 398] width 200 height 59
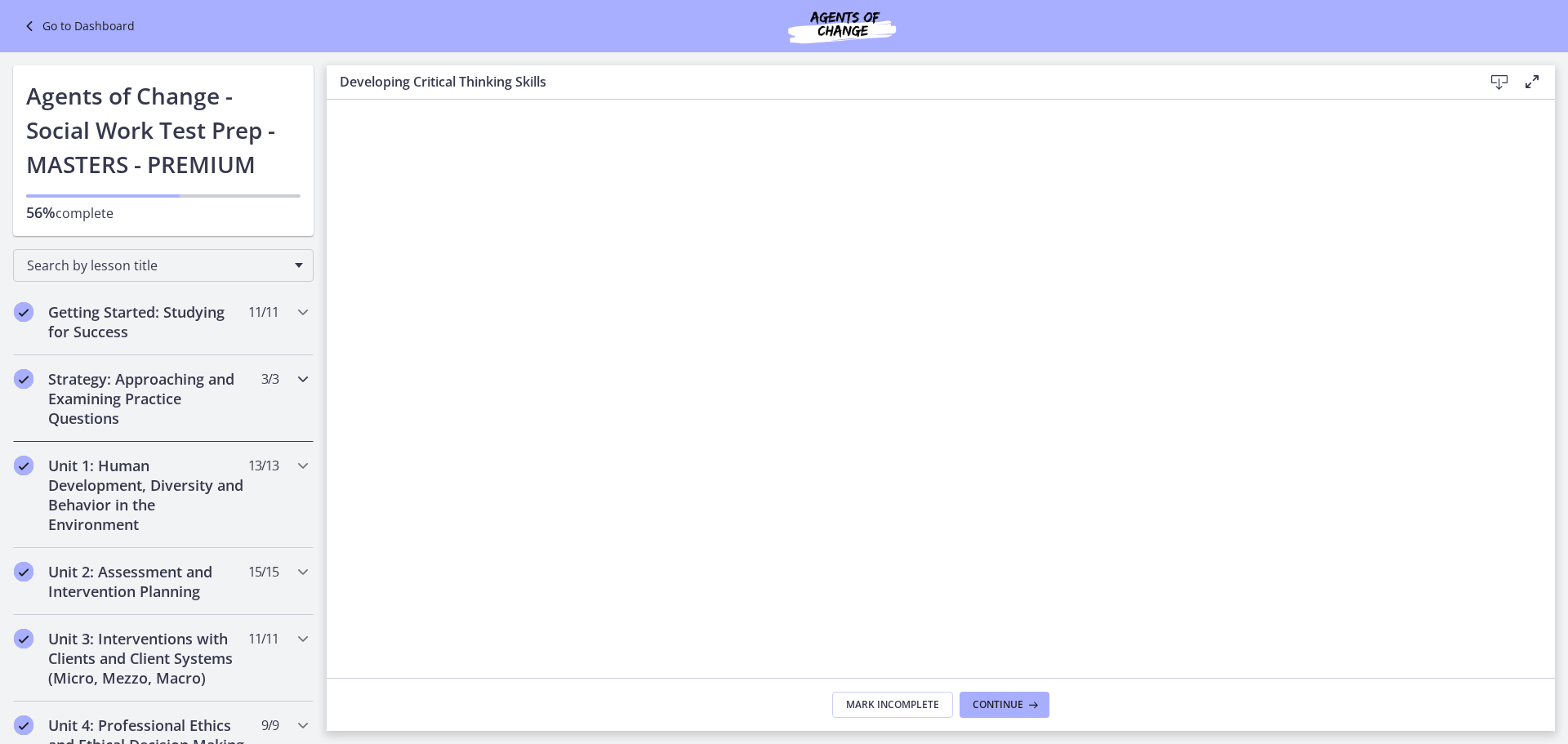
click at [195, 399] on h2 "Strategy: Approaching and Examining Practice Questions" at bounding box center [148, 398] width 200 height 59
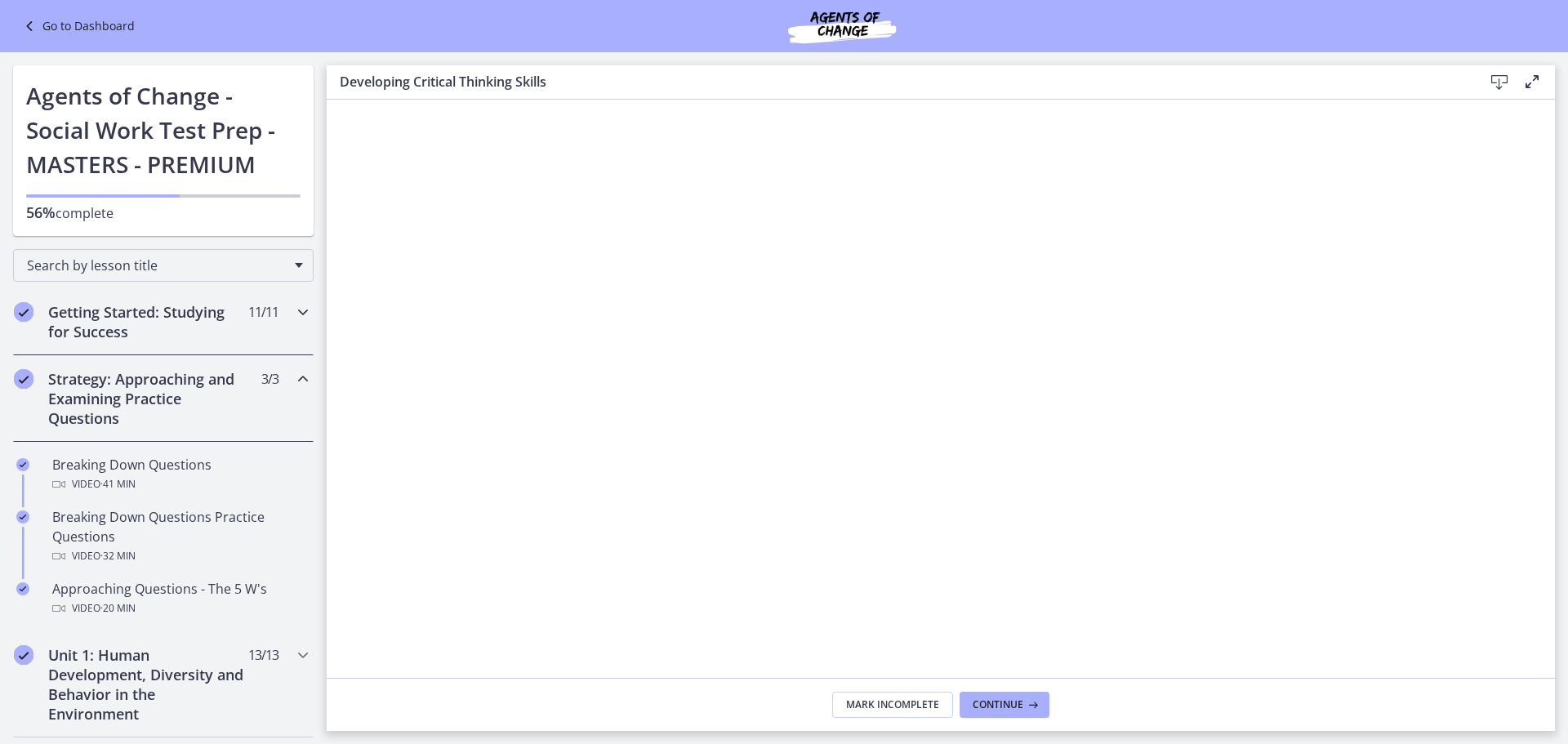
click at [169, 321] on h2 "Getting Started: Studying for Success" at bounding box center [148, 321] width 200 height 39
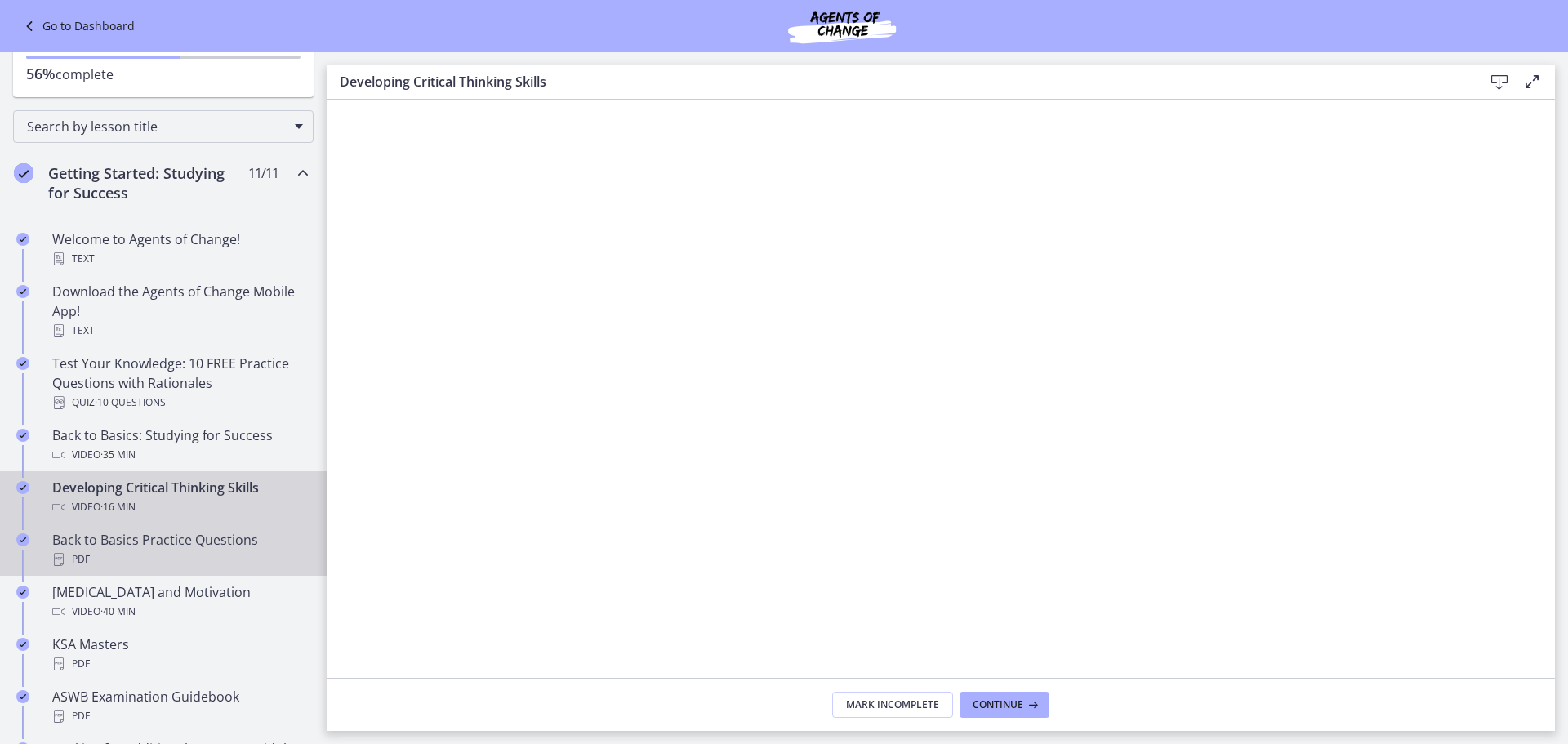
scroll to position [164, 0]
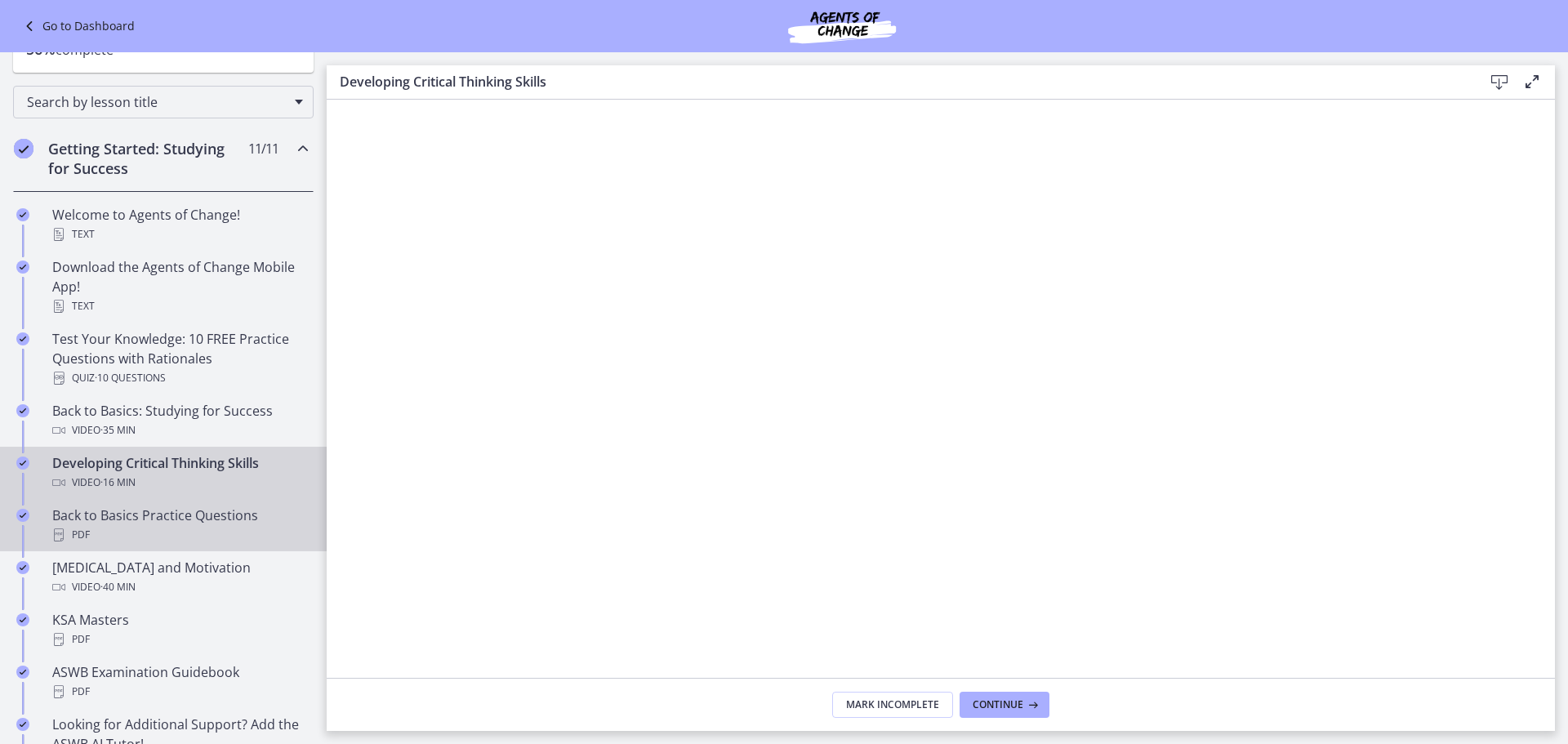
click at [184, 526] on div "PDF" at bounding box center [180, 535] width 255 height 20
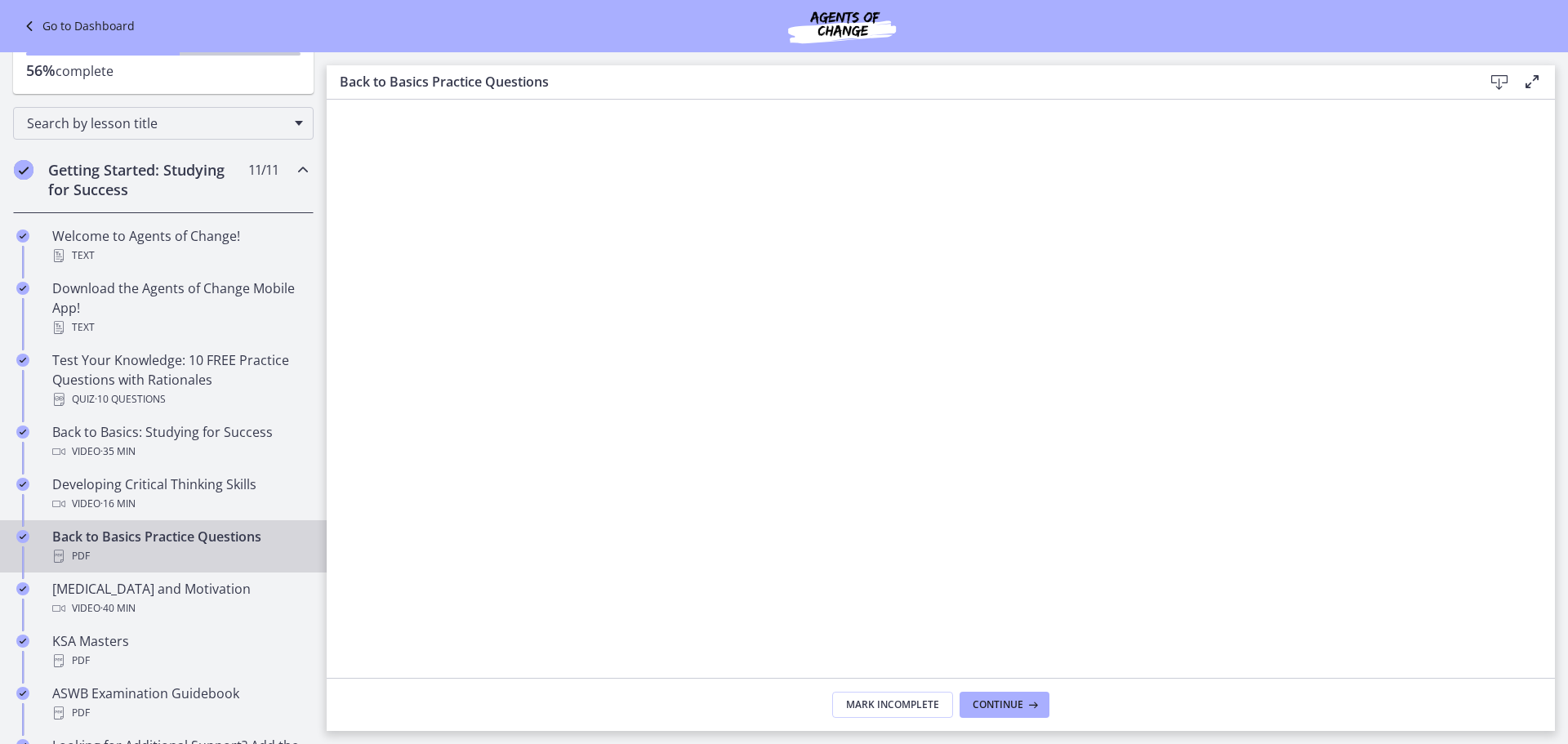
scroll to position [164, 0]
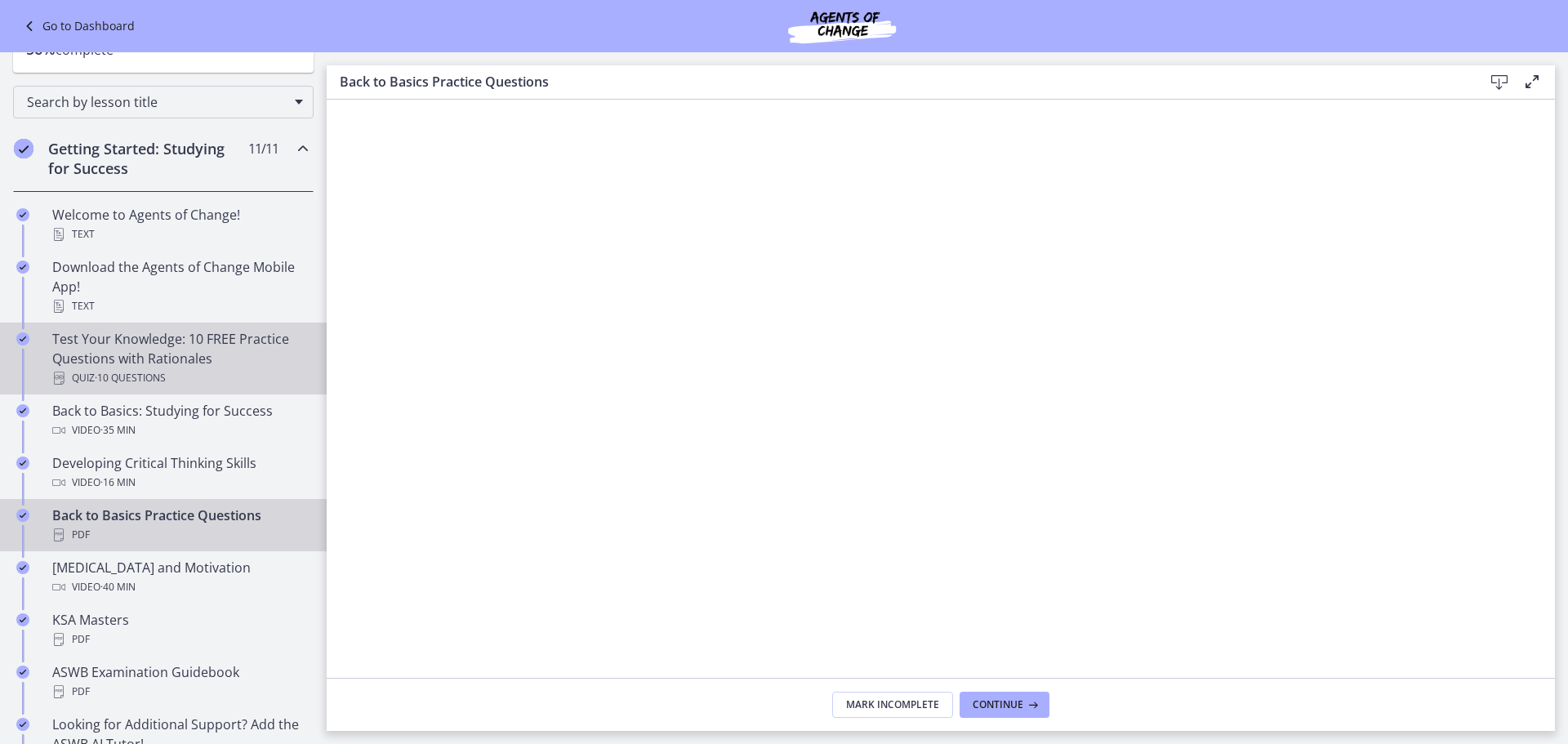
click at [243, 353] on div "Test Your Knowledge: 10 FREE Practice Questions with Rationales Quiz · 10 Quest…" at bounding box center [180, 358] width 255 height 59
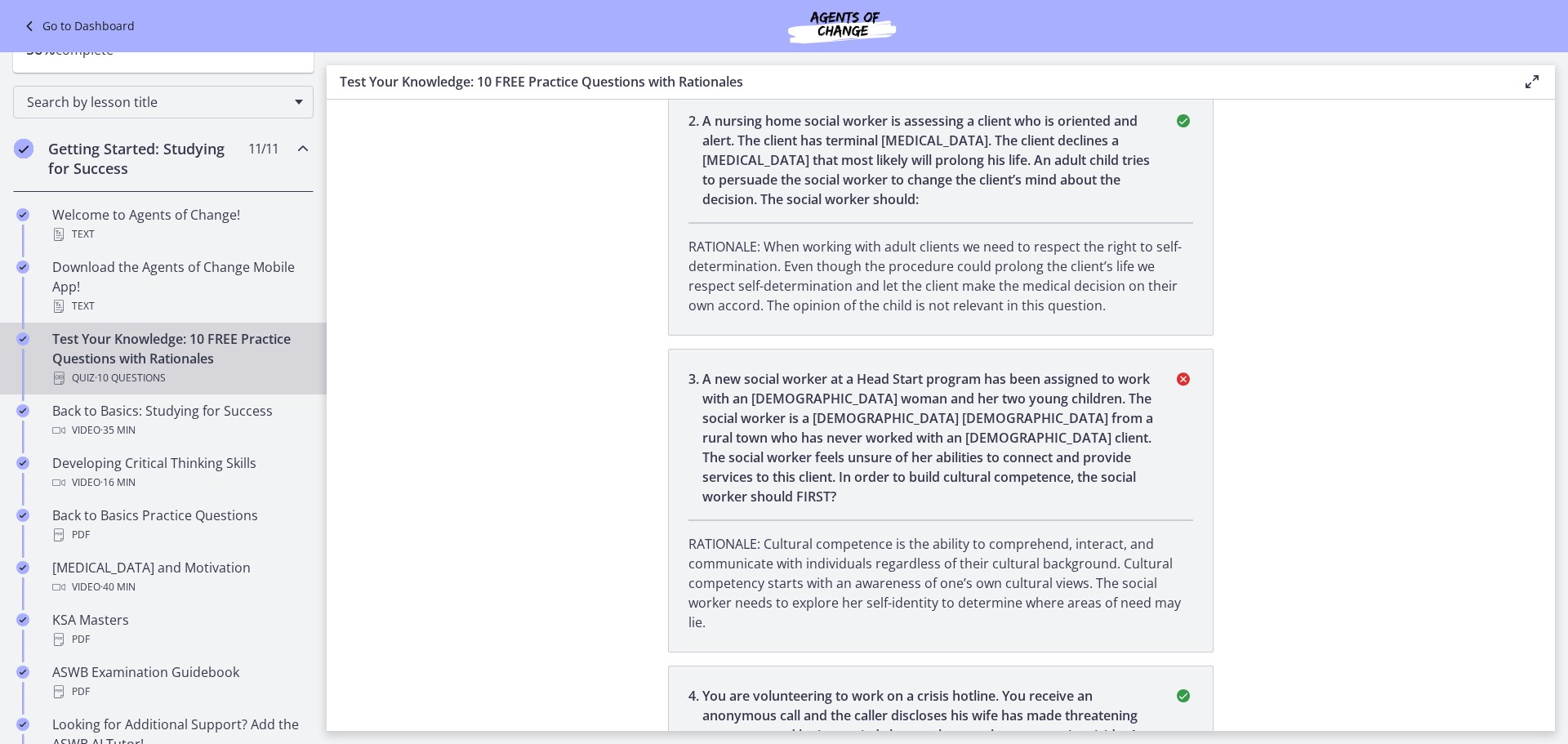
scroll to position [153, 0]
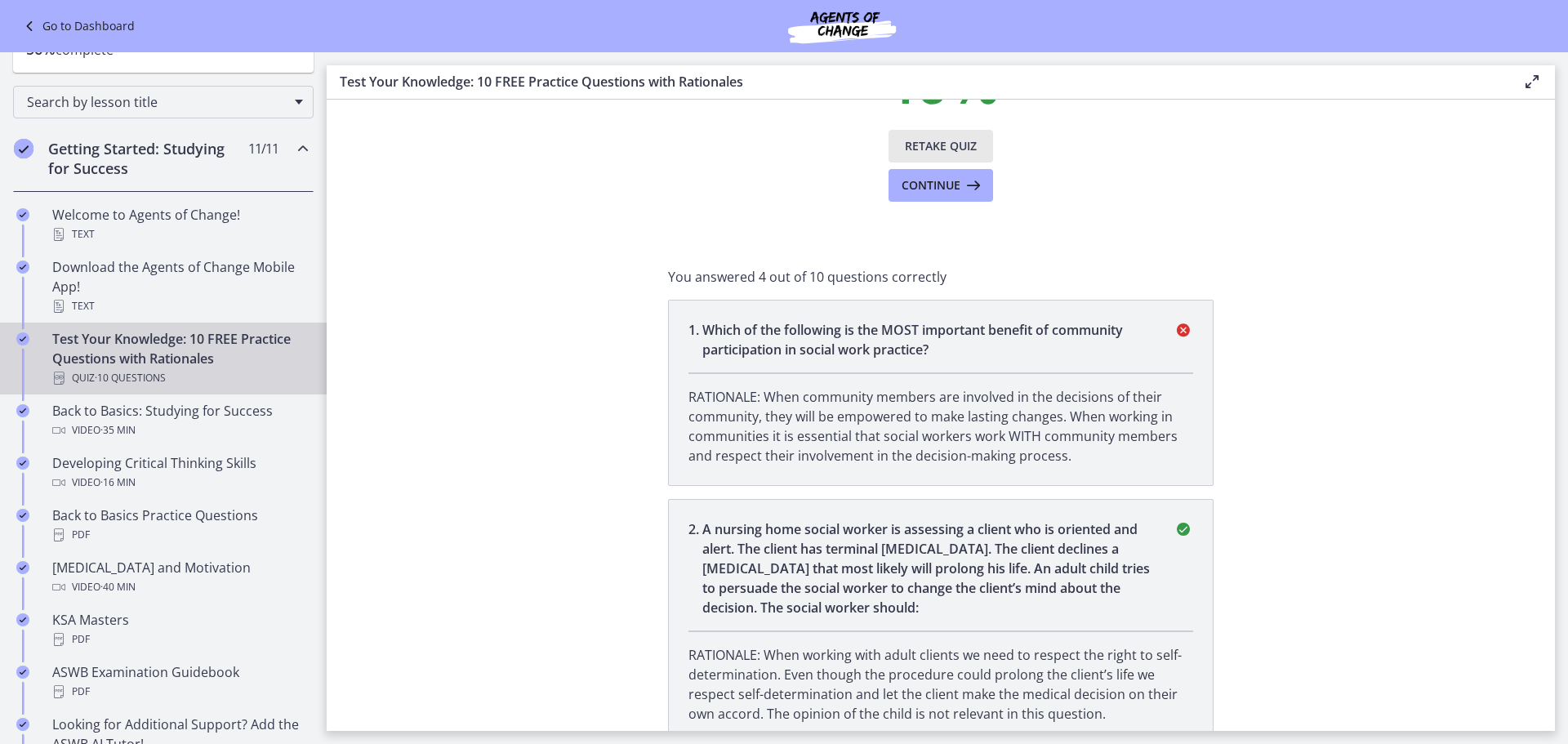
click at [928, 131] on button "Retake Quiz" at bounding box center [940, 146] width 104 height 33
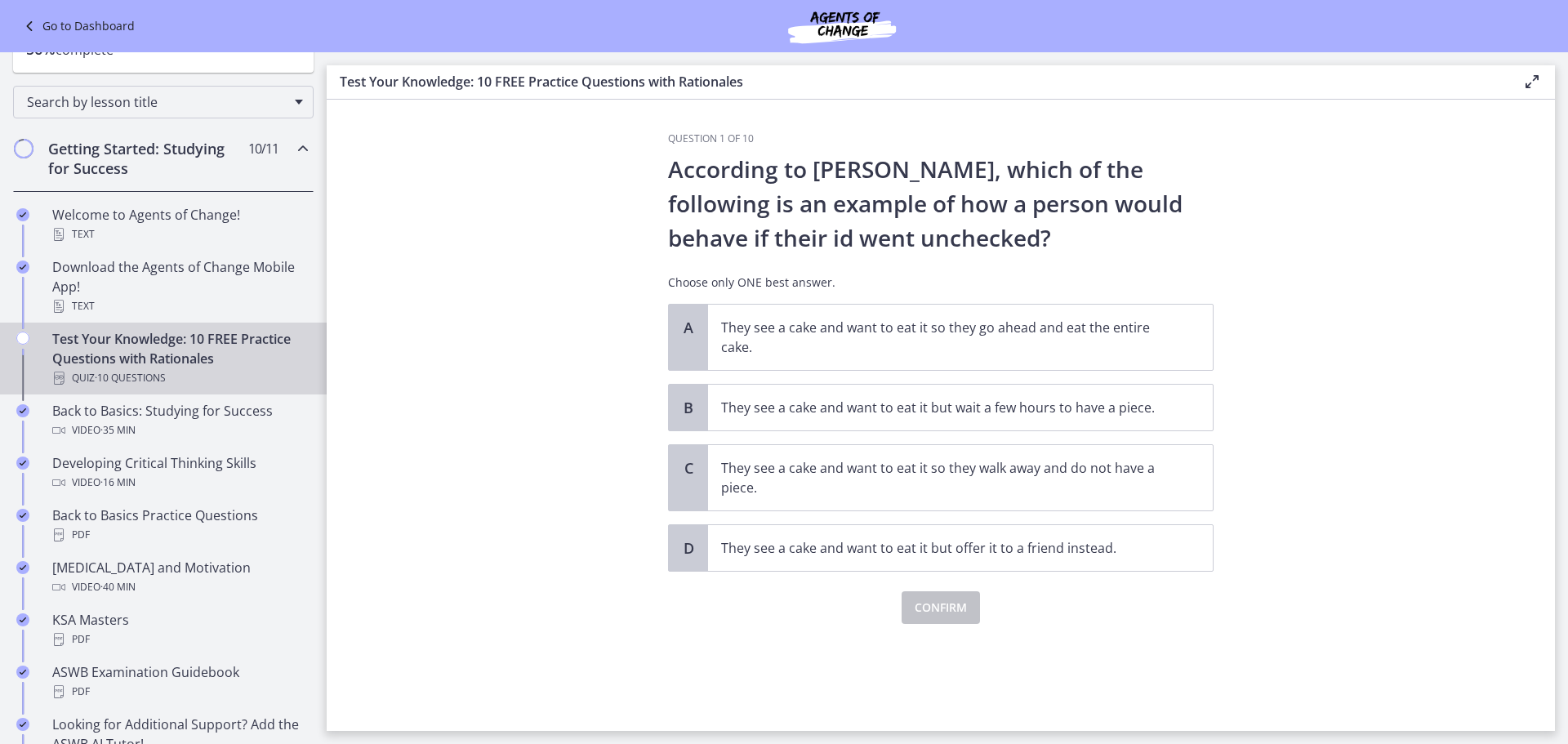
scroll to position [0, 0]
click at [931, 140] on h3 "Question 1 of 10" at bounding box center [940, 138] width 545 height 13
click at [884, 341] on p "They see a cake and want to eat it so they go ahead and eat the entire cake." at bounding box center [943, 337] width 446 height 39
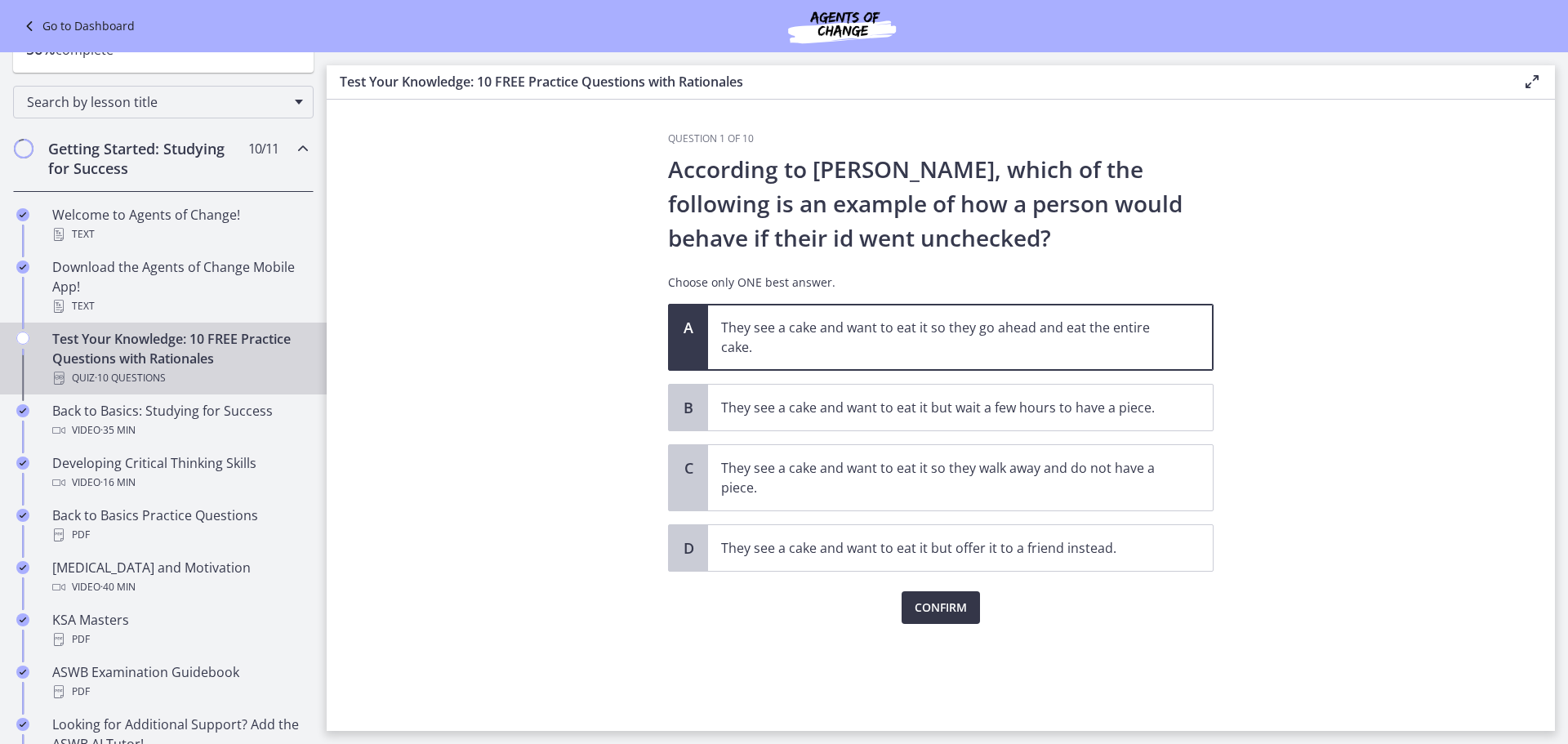
click at [954, 617] on span "Confirm" at bounding box center [940, 608] width 53 height 20
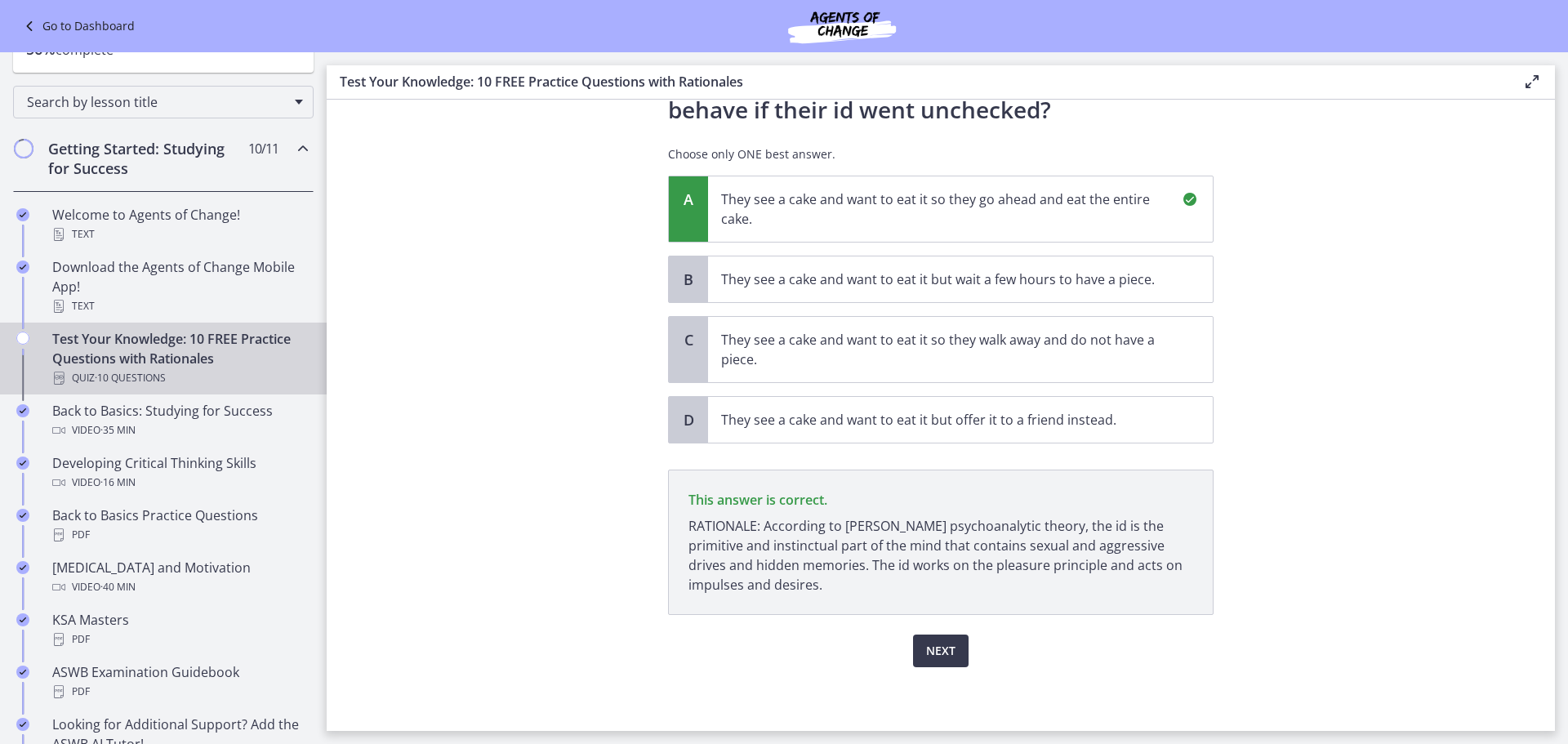
scroll to position [130, 0]
click at [955, 661] on button "Next" at bounding box center [941, 649] width 56 height 33
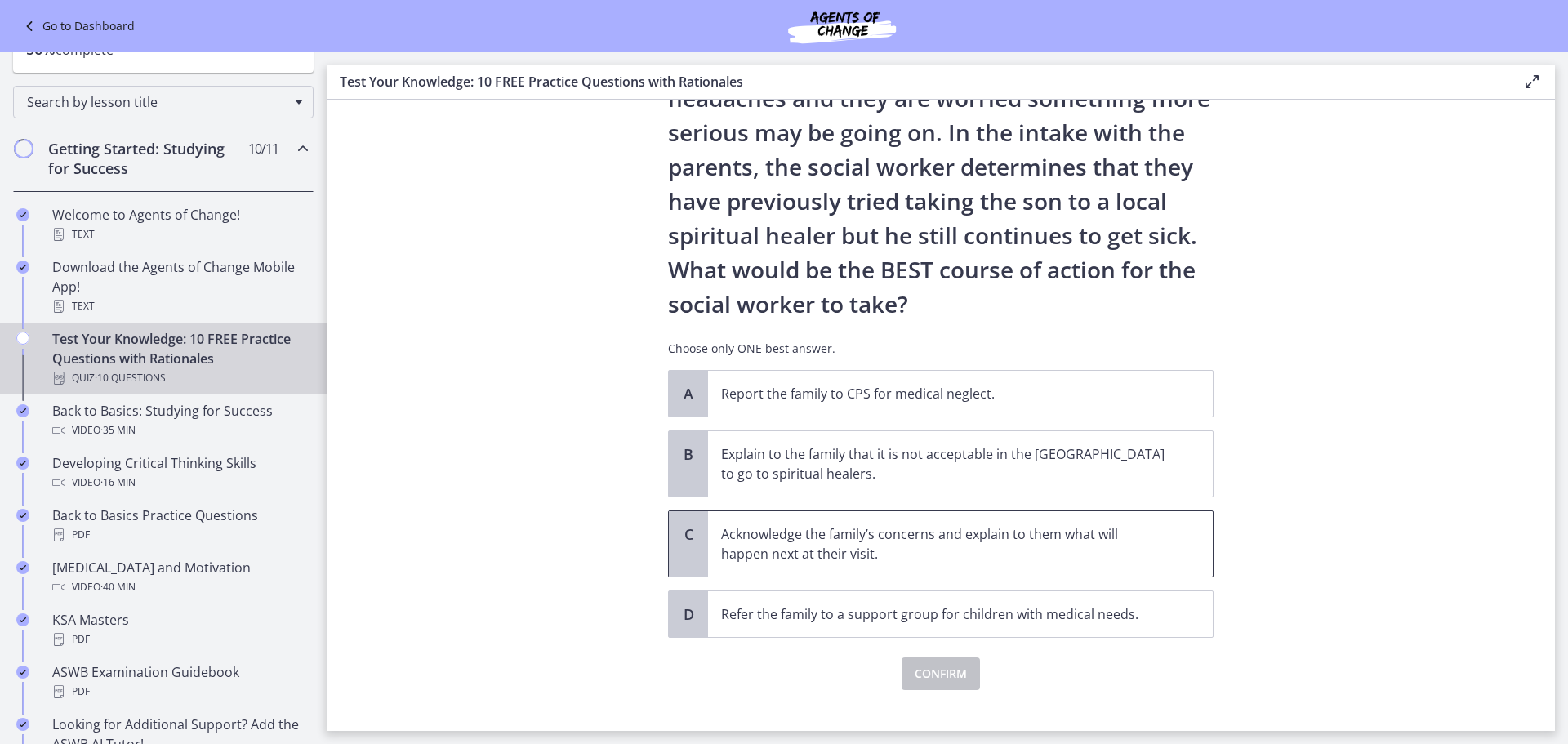
scroll to position [232, 0]
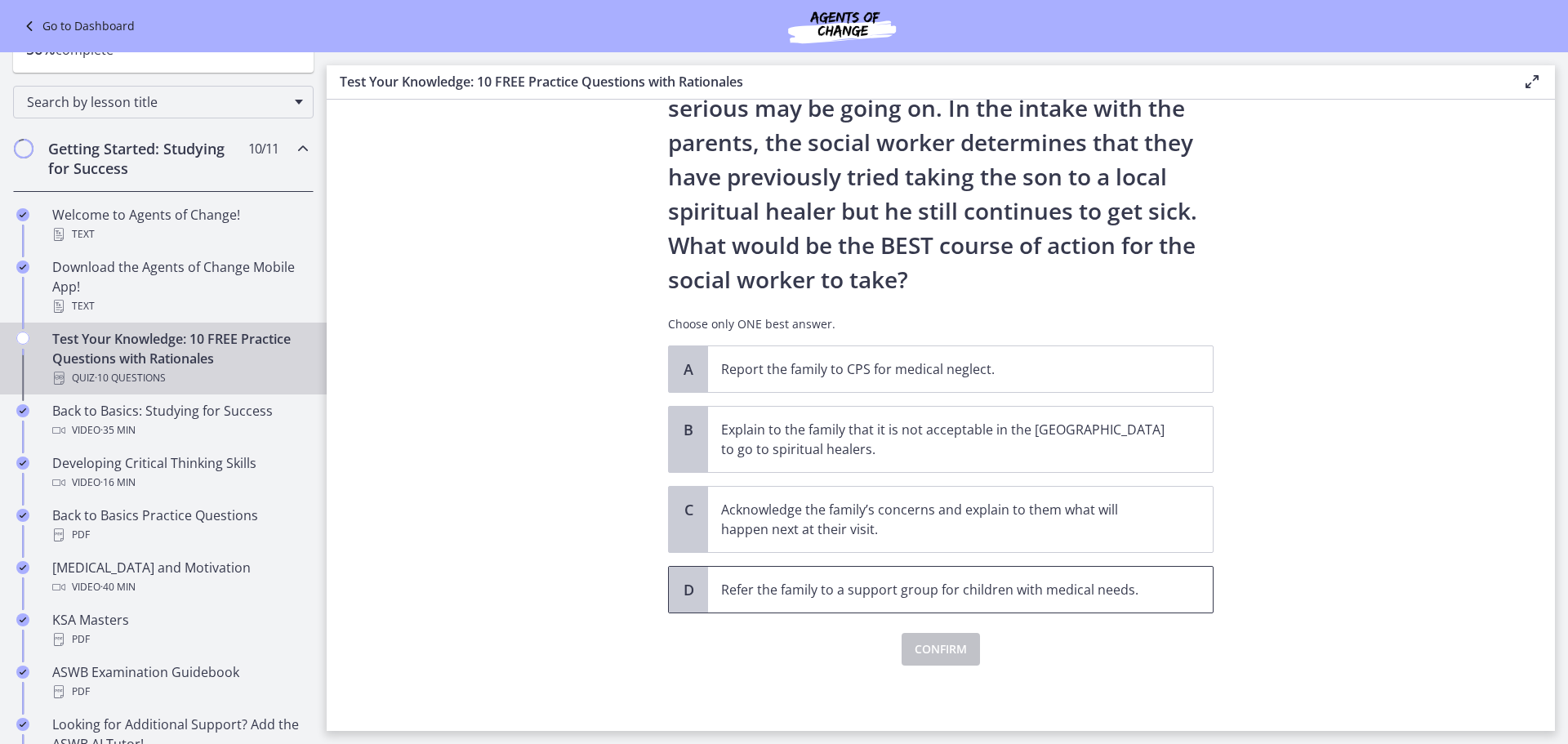
click at [730, 587] on p "Refer the family to a support group for children with medical needs." at bounding box center [943, 590] width 446 height 20
click at [949, 647] on span "Confirm" at bounding box center [940, 650] width 53 height 20
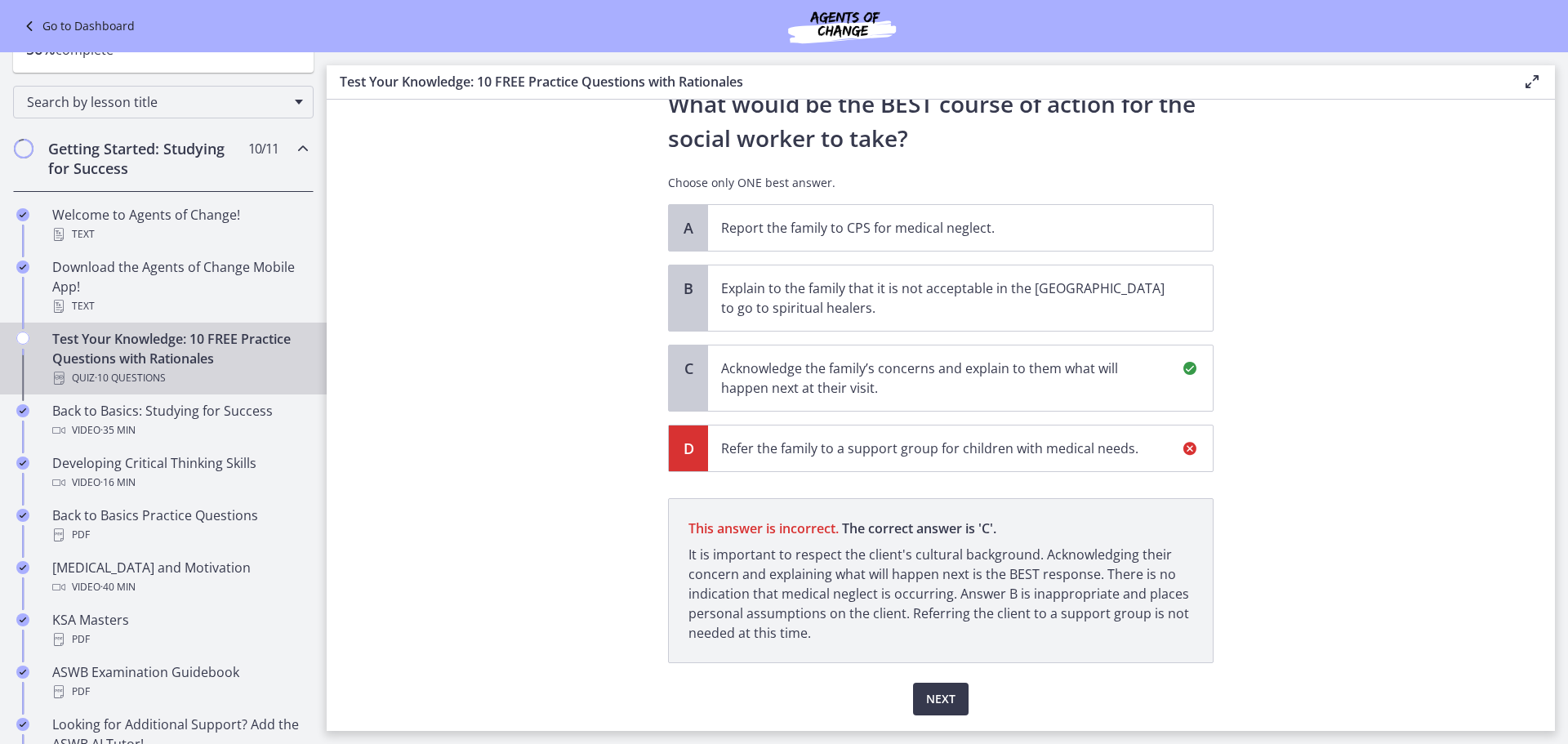
scroll to position [424, 0]
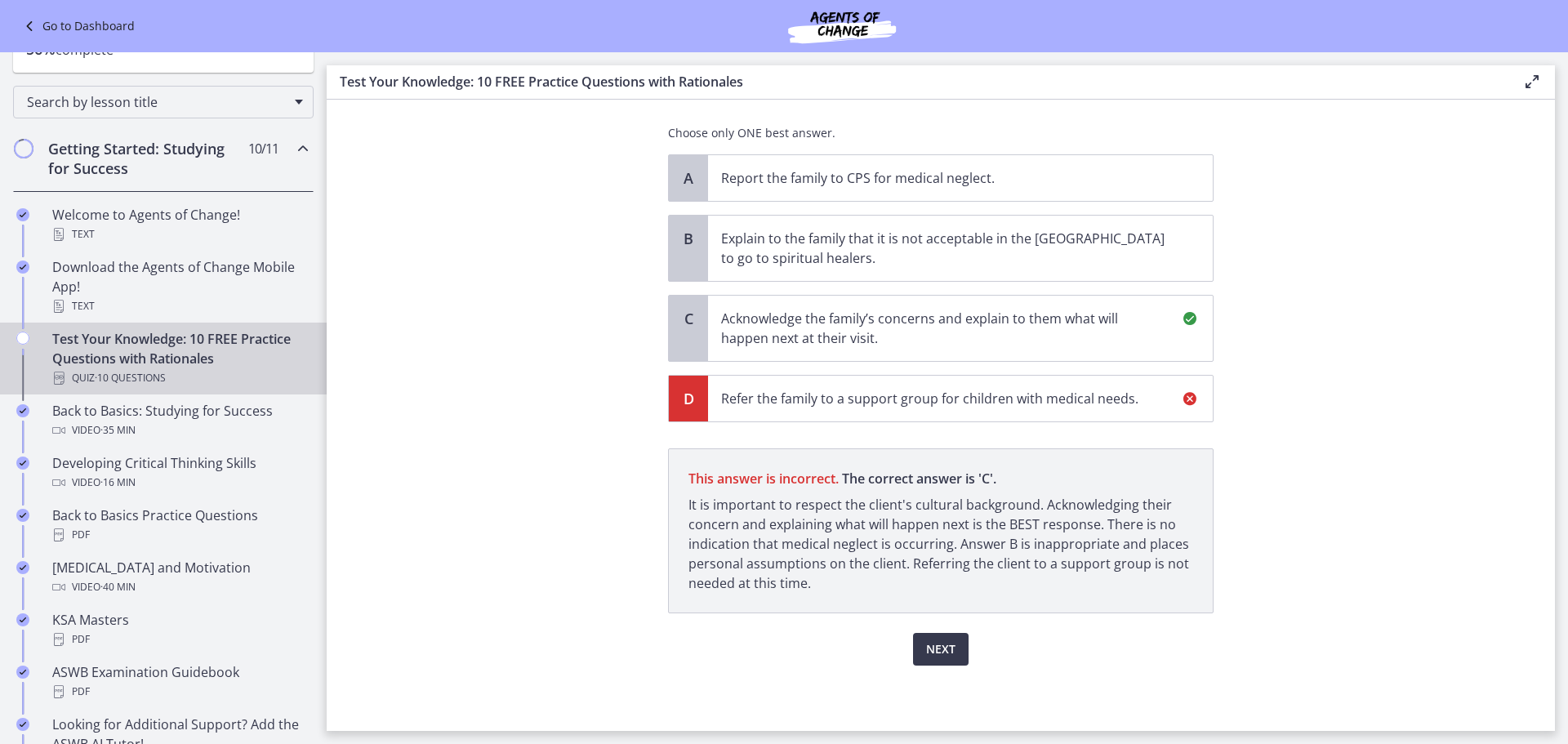
click at [1016, 328] on p "Acknowledge the family’s concerns and explain to them what will happen next at …" at bounding box center [943, 328] width 446 height 39
click at [940, 638] on button "Next" at bounding box center [941, 649] width 56 height 33
